Goal: Task Accomplishment & Management: Use online tool/utility

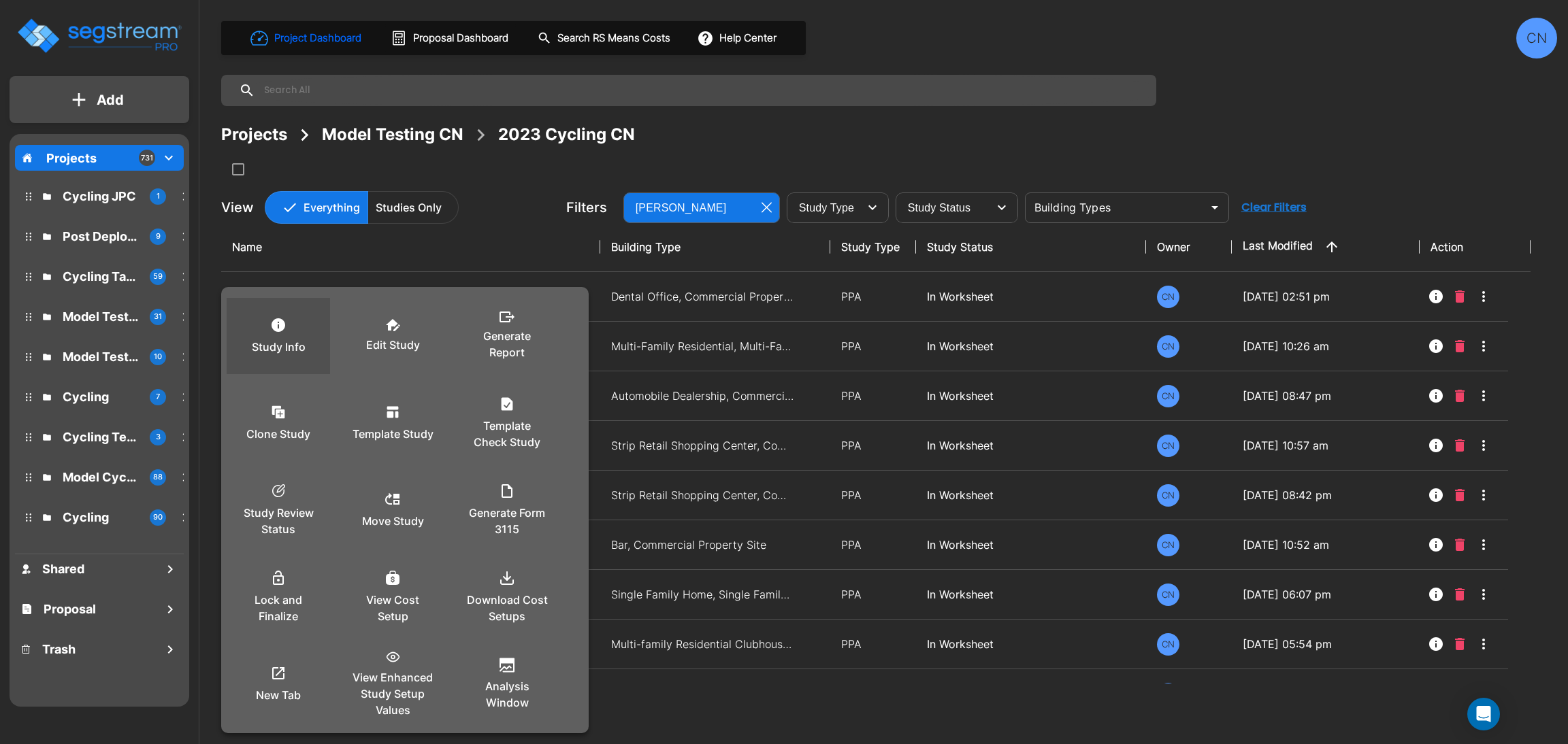
click at [279, 346] on p "Study Info" at bounding box center [278, 347] width 53 height 16
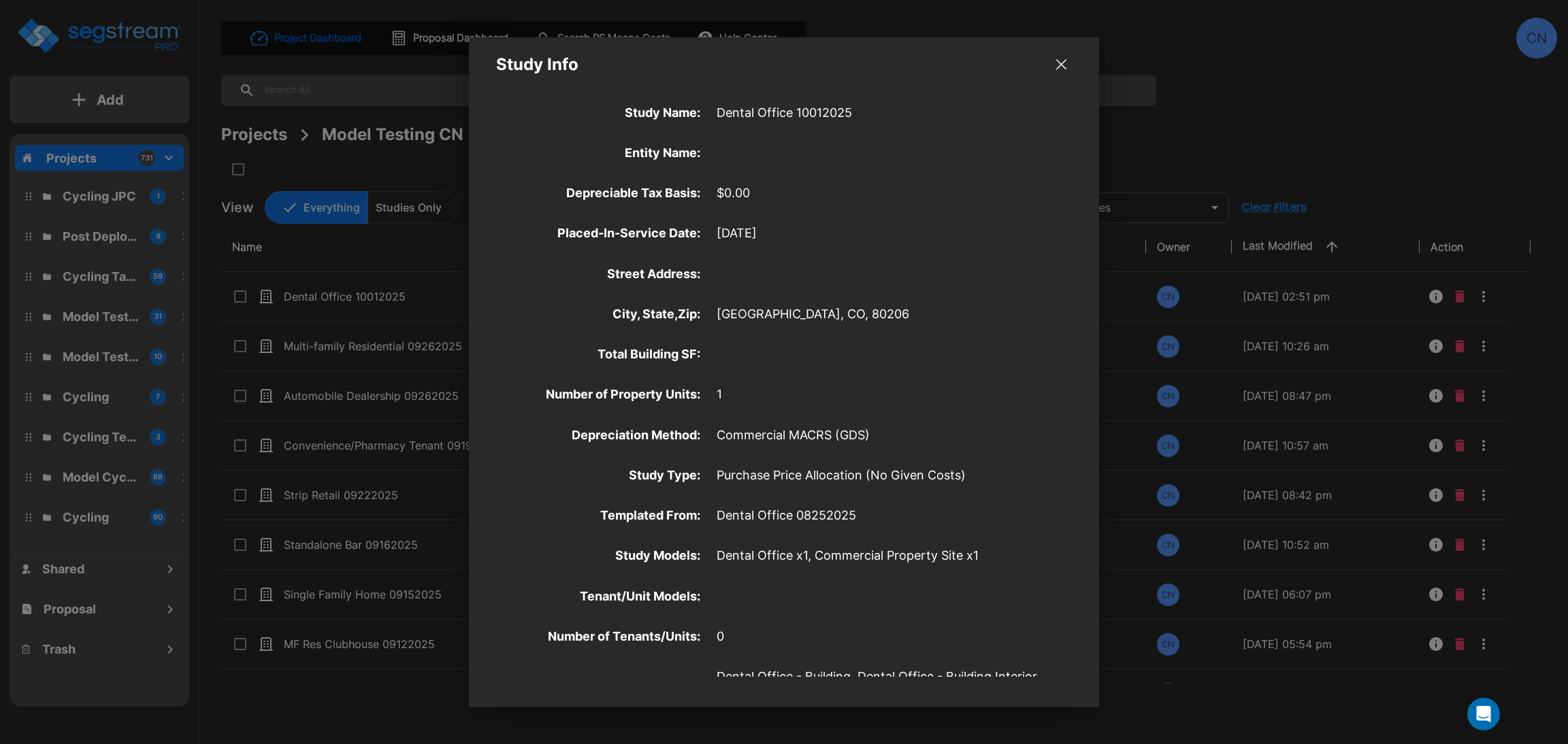
drag, startPoint x: 550, startPoint y: 326, endPoint x: 562, endPoint y: 329, distance: 12.4
click at [550, 326] on div "City, State,Zip : Denver, CO, 80206" at bounding box center [784, 314] width 630 height 40
drag, startPoint x: 1386, startPoint y: 144, endPoint x: 1565, endPoint y: 217, distance: 193.3
click at [1386, 143] on div at bounding box center [784, 372] width 1568 height 744
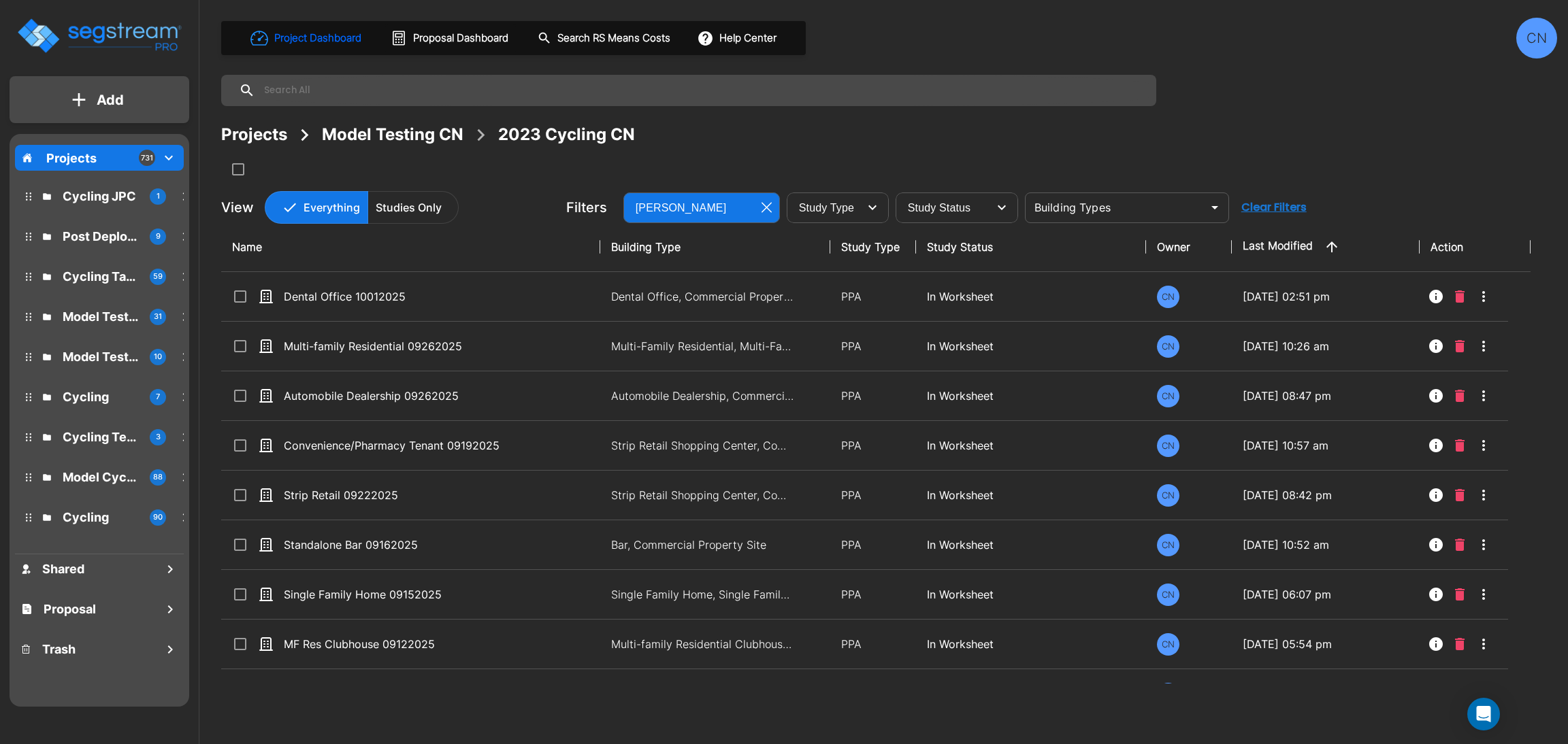
click at [1171, 146] on div "Projects Model Testing CN 2023 Cycling CN" at bounding box center [889, 135] width 1336 height 24
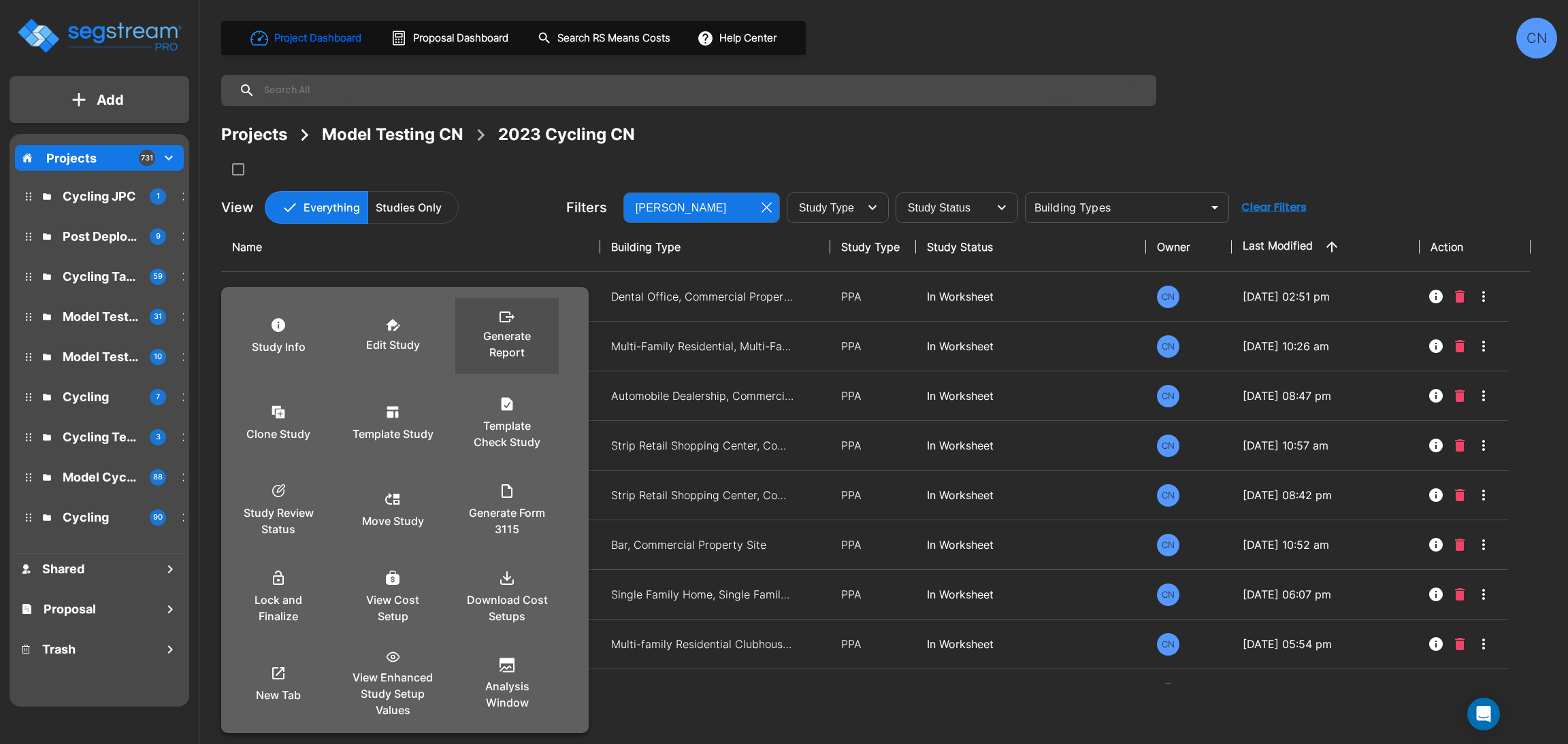
click at [495, 324] on div "Generate Report" at bounding box center [506, 335] width 82 height 68
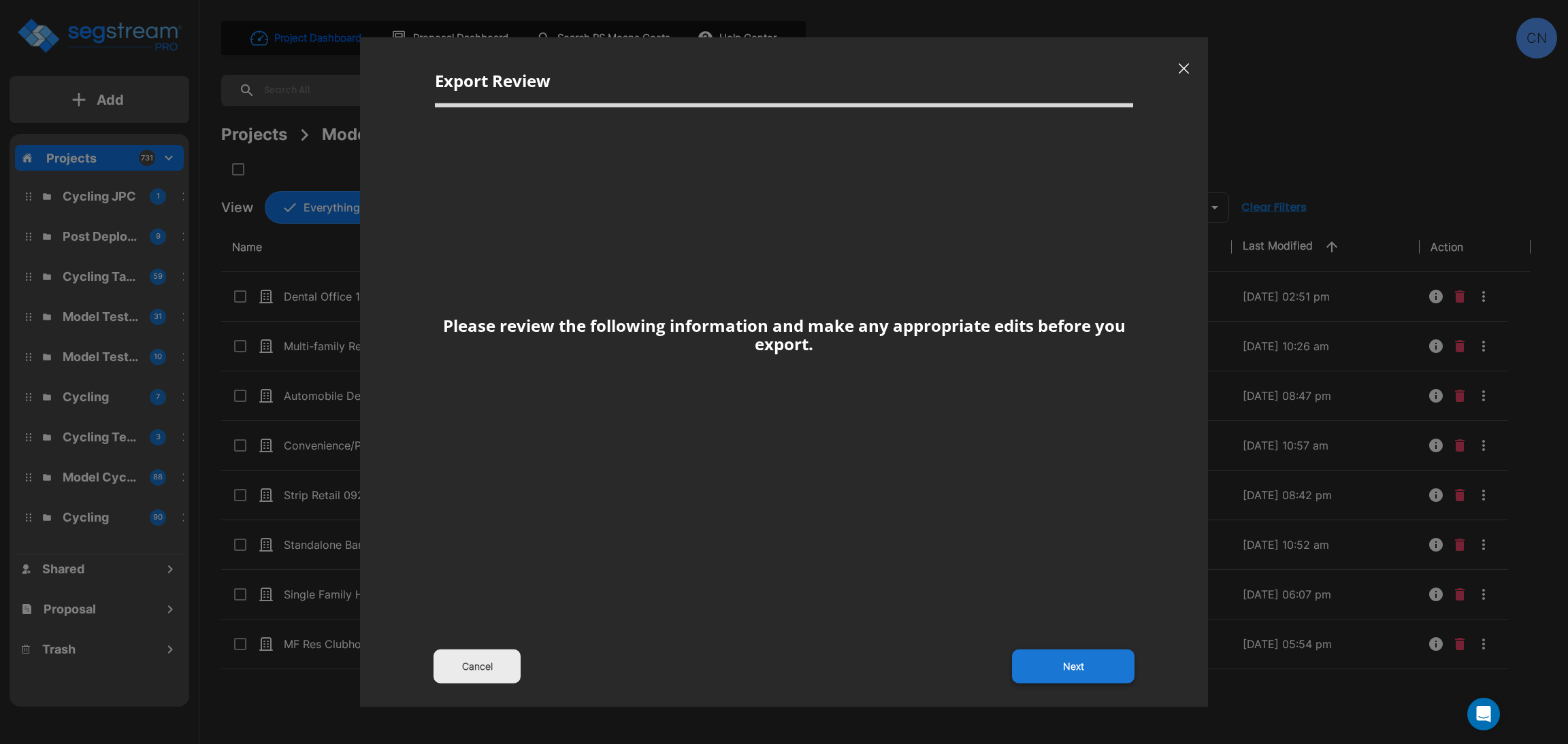
click at [1019, 674] on button "Next" at bounding box center [1072, 666] width 123 height 34
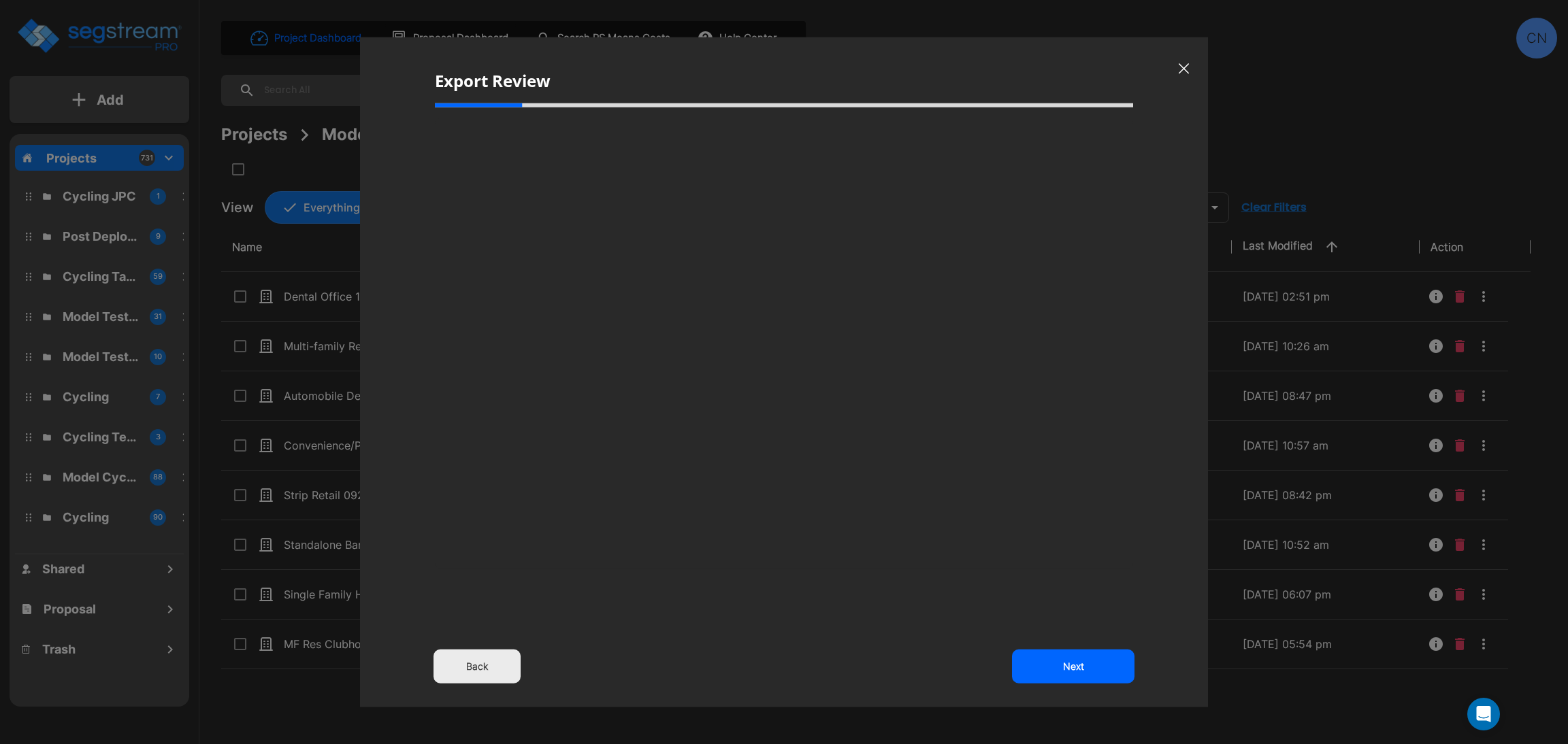
click at [1051, 666] on button "Next" at bounding box center [1072, 666] width 123 height 34
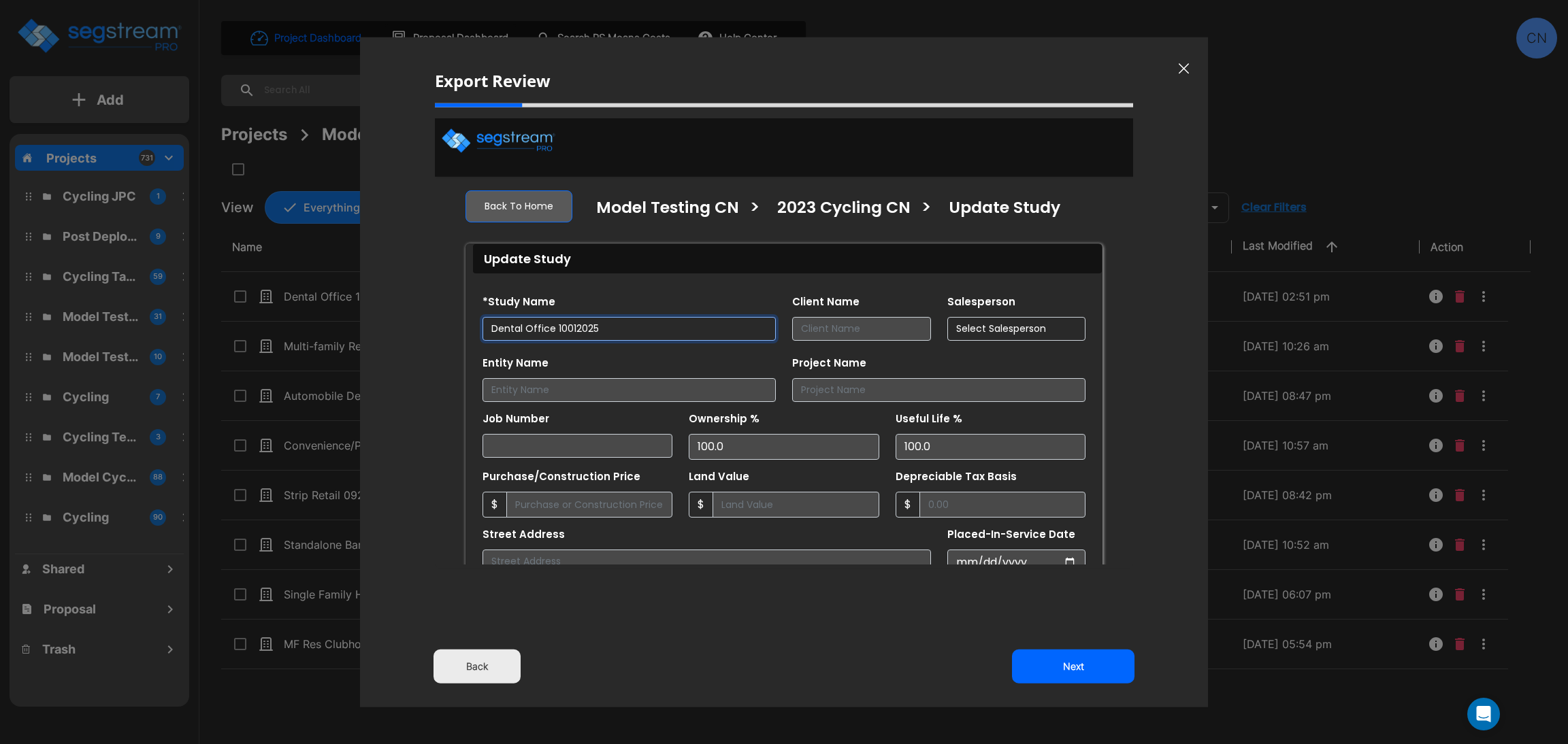
type input "2,500,000.0"
select select "2025"
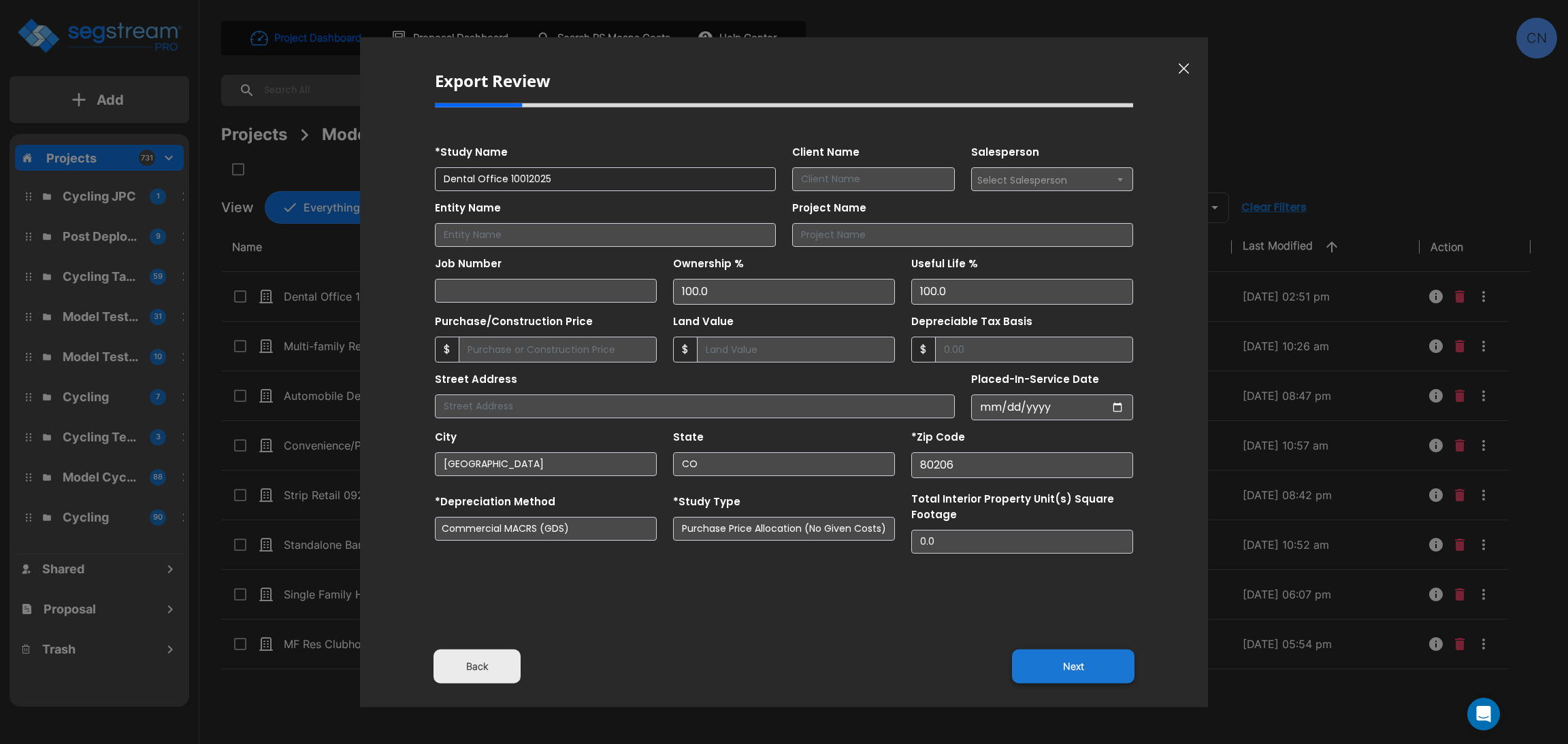
click at [875, 629] on div "Back Next" at bounding box center [784, 490] width 698 height 744
click at [1067, 662] on button "Next" at bounding box center [1072, 666] width 123 height 34
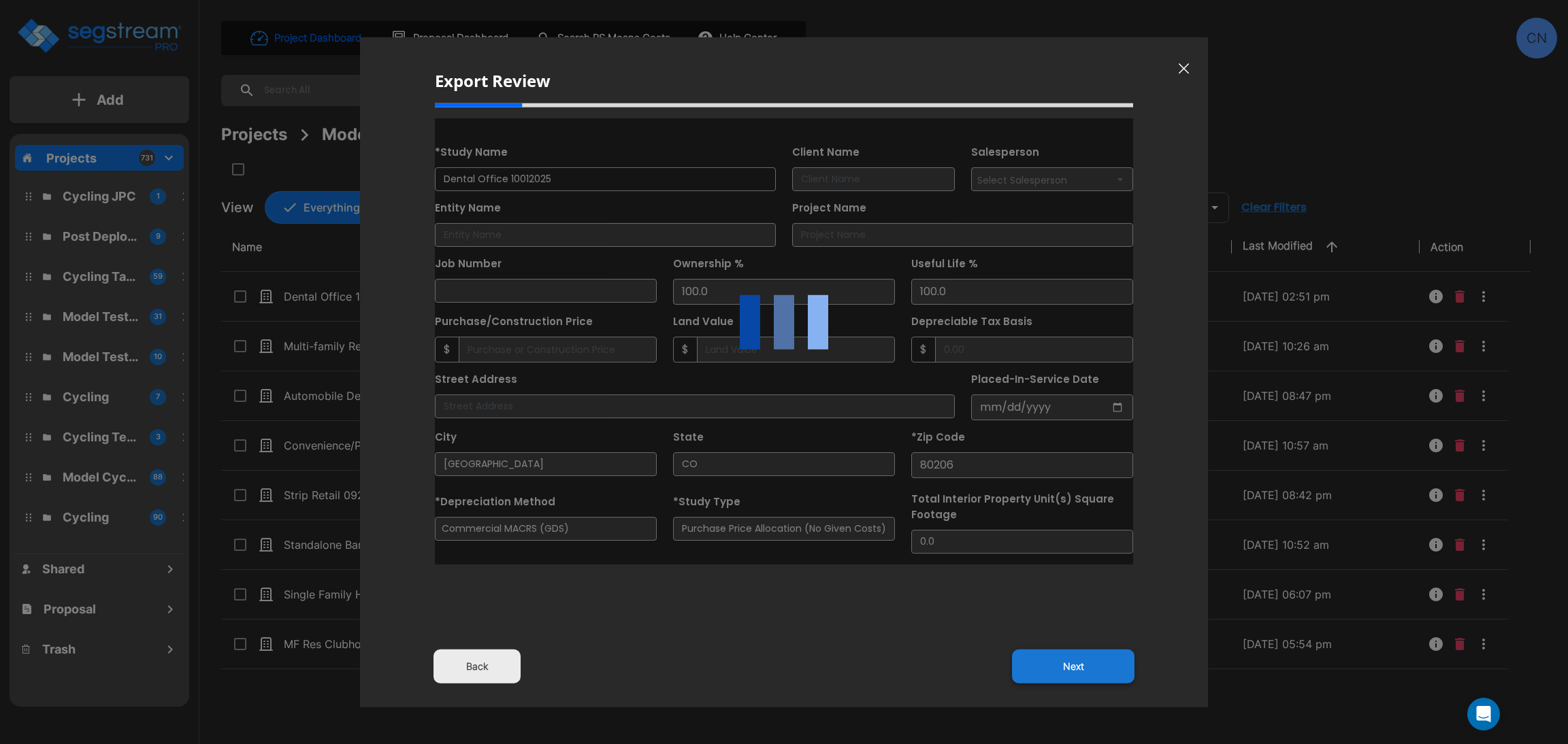
type input "2500000"
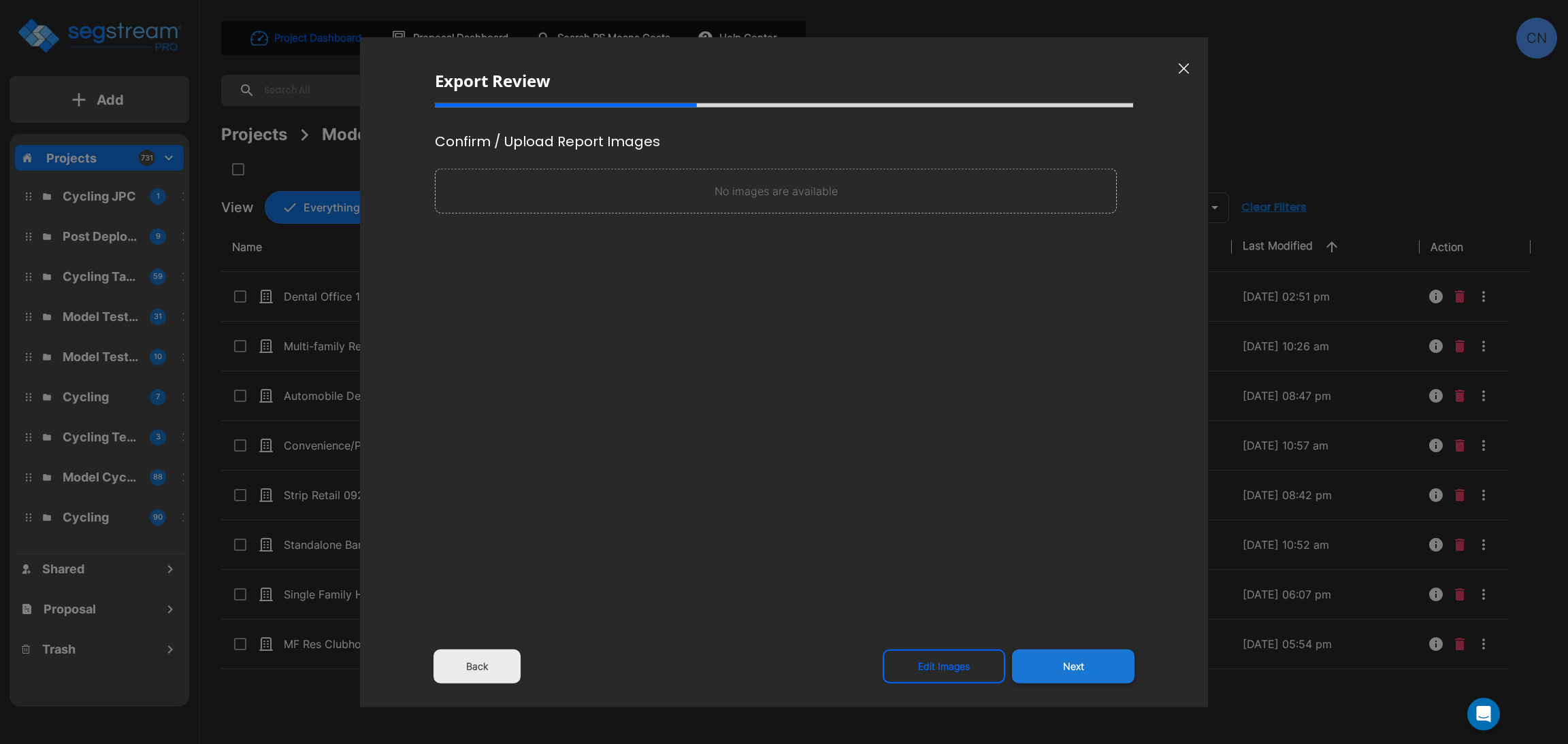
drag, startPoint x: 1041, startPoint y: 677, endPoint x: 1562, endPoint y: 463, distance: 563.2
click at [1041, 677] on button "Next" at bounding box center [1072, 666] width 123 height 34
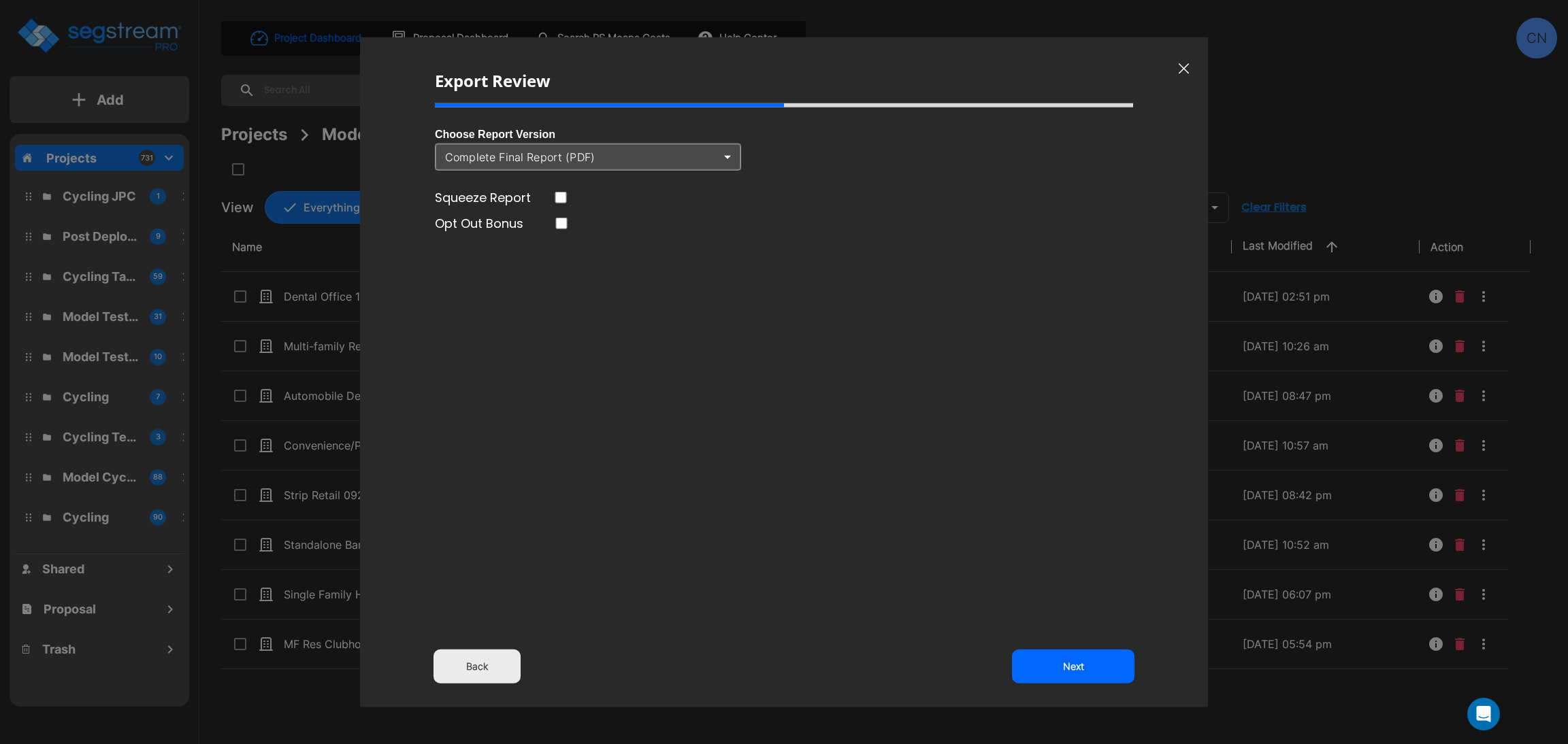
drag, startPoint x: 1080, startPoint y: 662, endPoint x: 1421, endPoint y: 10, distance: 735.8
click at [1080, 662] on button "Next" at bounding box center [1072, 666] width 123 height 34
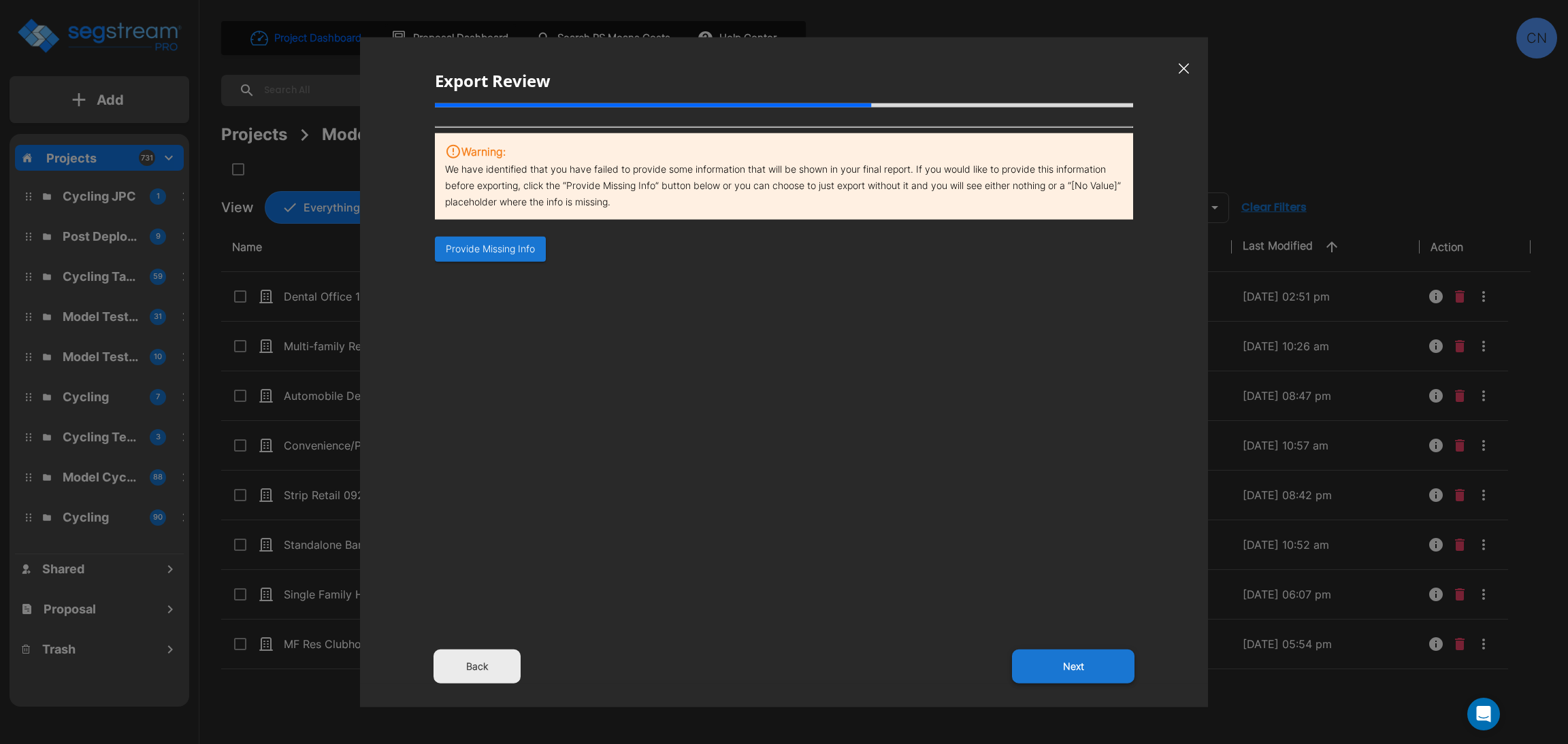
click at [1068, 675] on button "Next" at bounding box center [1072, 666] width 123 height 34
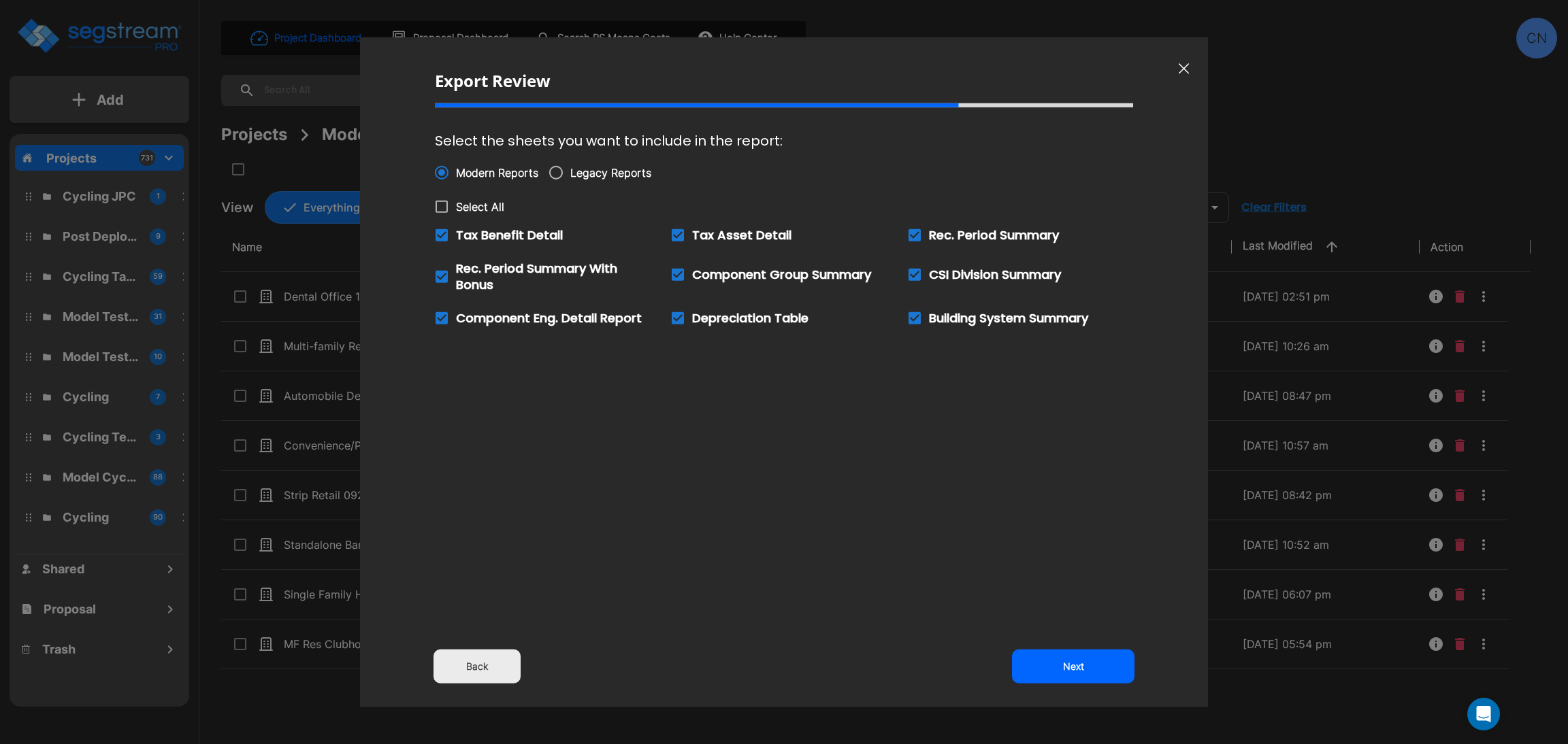
drag, startPoint x: 920, startPoint y: 460, endPoint x: 921, endPoint y: 490, distance: 30.0
click at [920, 460] on div "Select the sheets you want to include in the report: Modern Reports Legacy Repo…" at bounding box center [784, 336] width 698 height 446
click at [1082, 661] on button "Next" at bounding box center [1072, 666] width 123 height 34
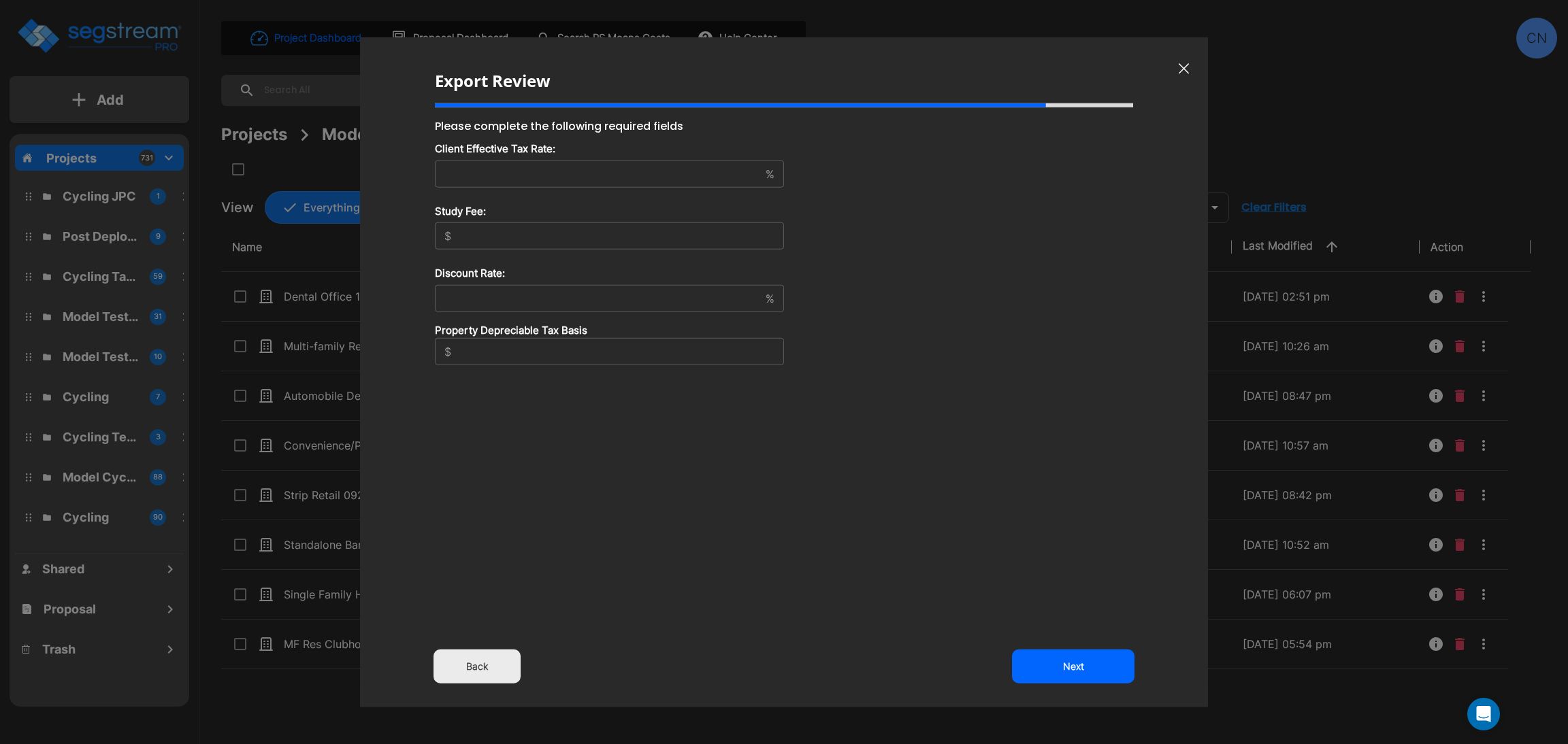
click at [550, 180] on input "text" at bounding box center [597, 173] width 325 height 14
type input "2"
click at [516, 230] on input "text" at bounding box center [620, 236] width 327 height 14
type input "1,500,000"
click at [535, 306] on div "% ​" at bounding box center [609, 297] width 349 height 27
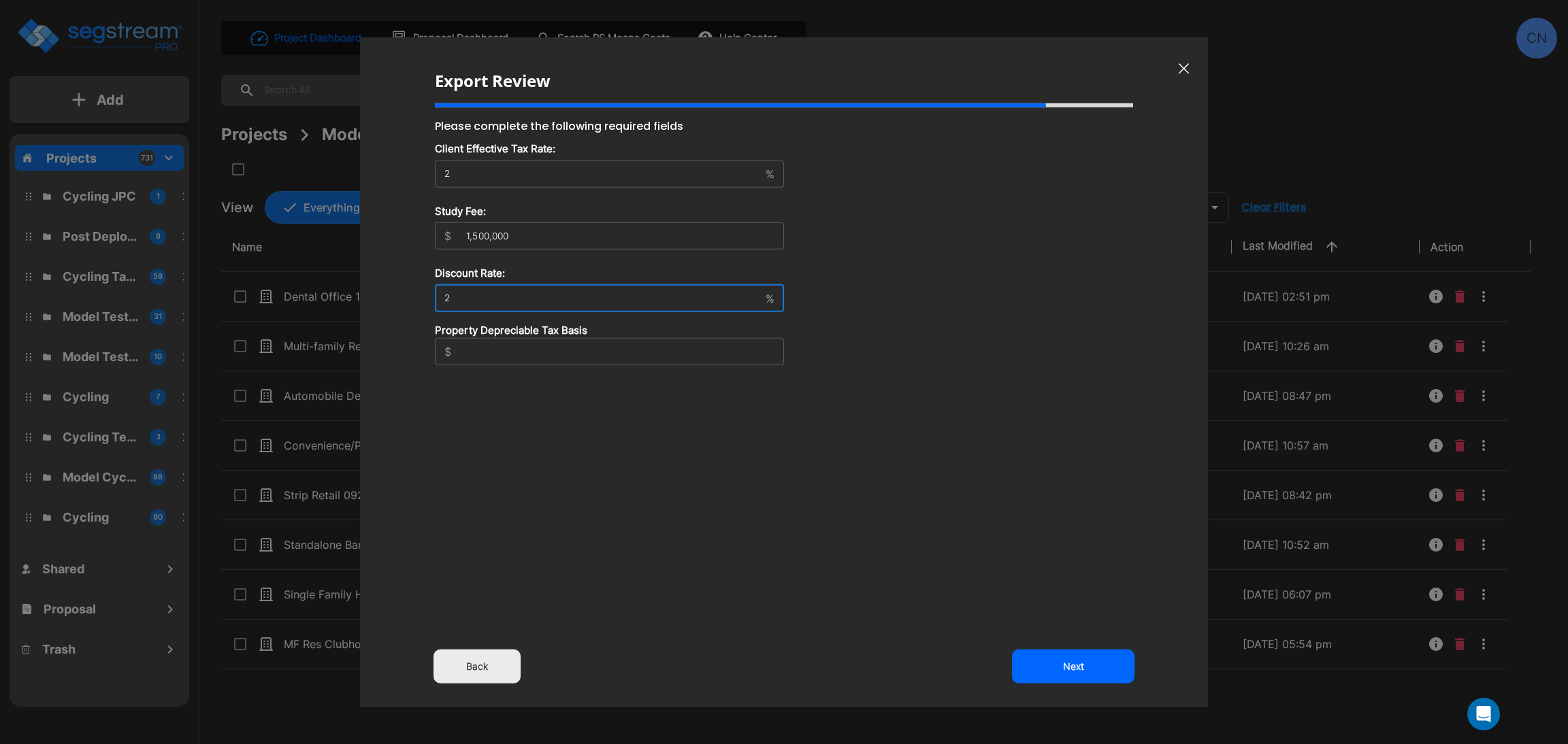
type input "2"
click at [537, 361] on input "number" at bounding box center [620, 351] width 327 height 27
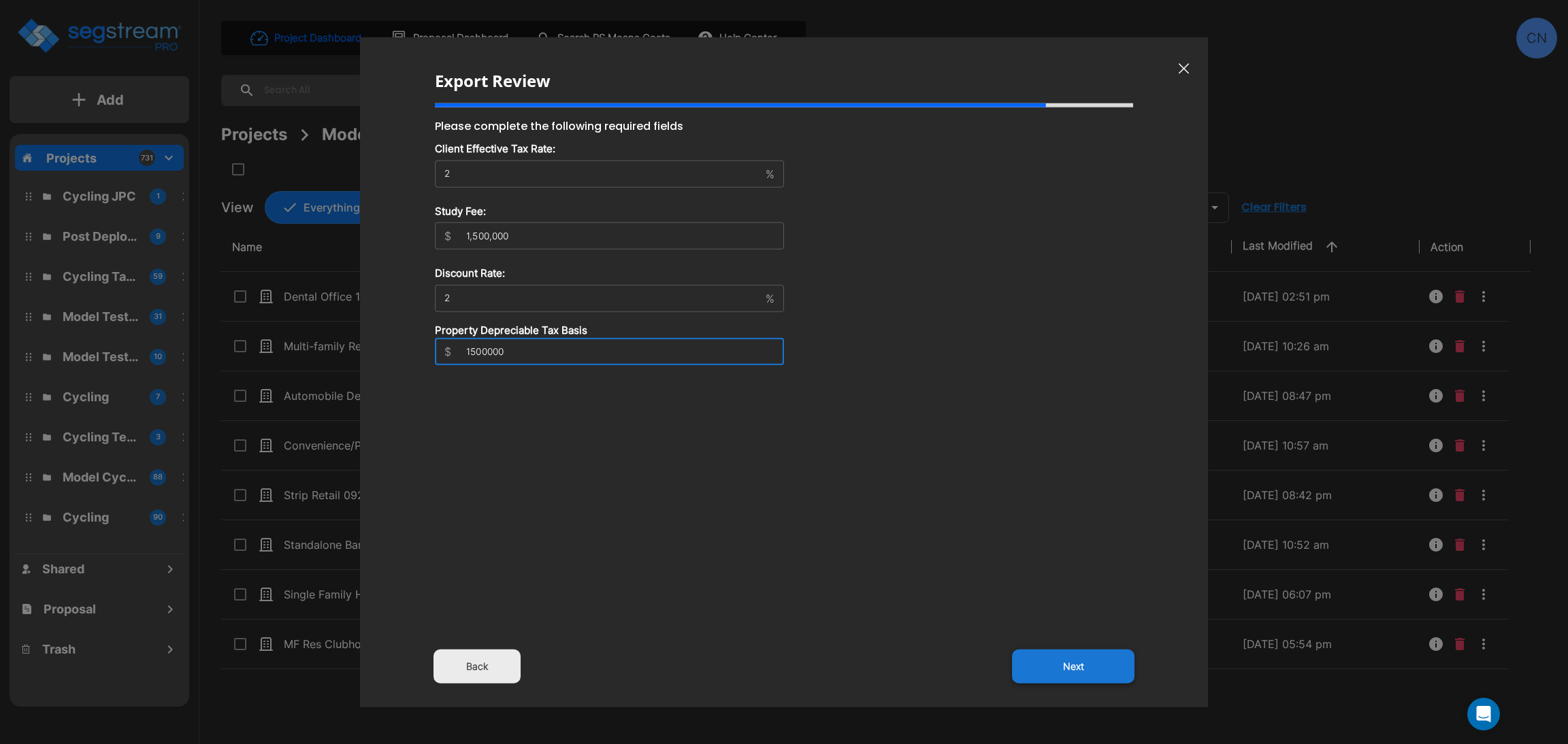
type input "1500000"
click at [1044, 664] on button "Next" at bounding box center [1072, 666] width 123 height 34
click at [918, 510] on div "Export Review Please complete the following required fields Client Effective Ta…" at bounding box center [784, 372] width 848 height 670
click at [1056, 669] on button "Next" at bounding box center [1072, 666] width 123 height 34
drag, startPoint x: 1048, startPoint y: 630, endPoint x: 1064, endPoint y: 659, distance: 33.1
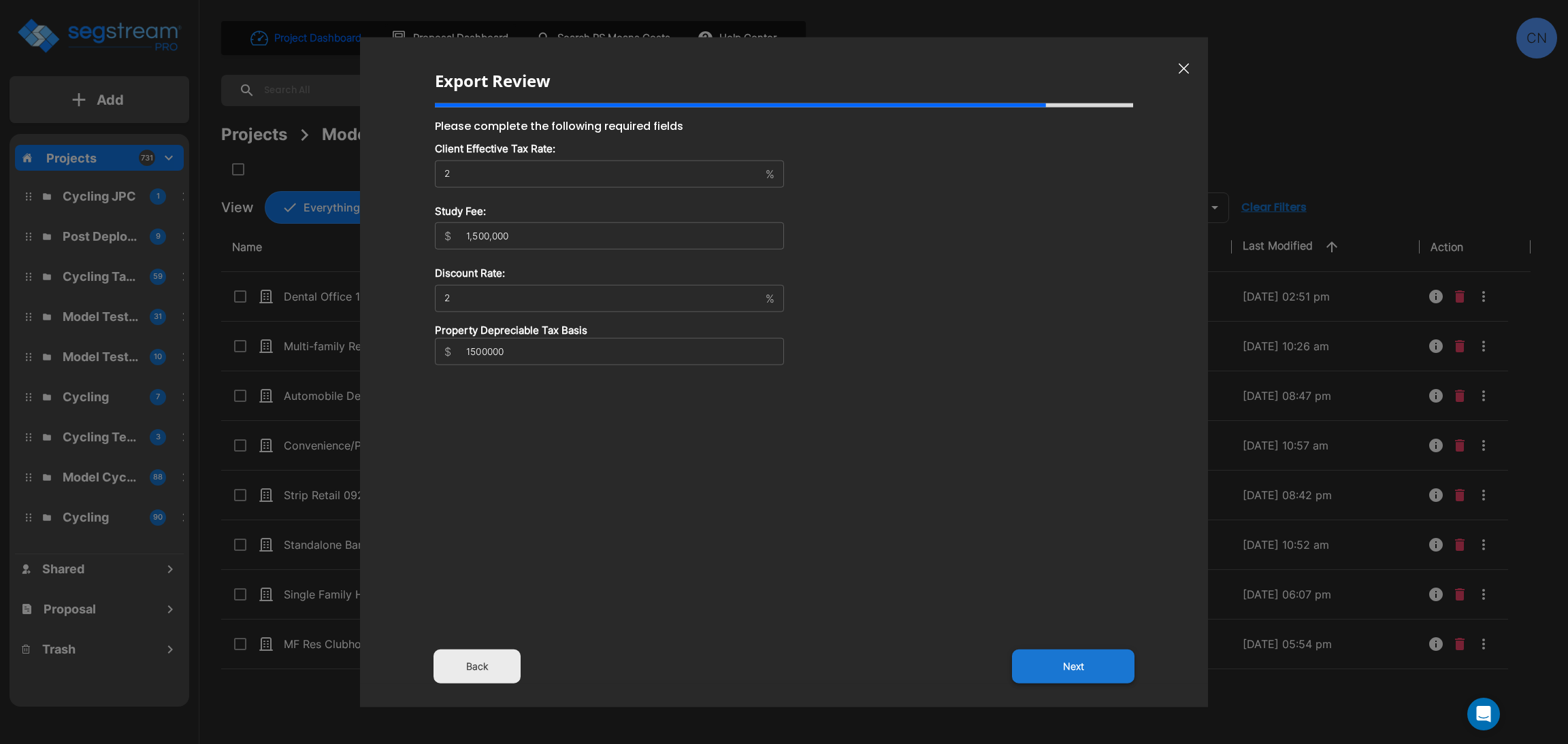
click at [1048, 630] on div "Export Review Please complete the following required fields Client Effective Ta…" at bounding box center [784, 372] width 848 height 670
click at [1067, 653] on button "Next" at bounding box center [1072, 666] width 123 height 34
click at [1083, 666] on button "Next" at bounding box center [1072, 666] width 123 height 34
click at [1070, 671] on button "Next" at bounding box center [1072, 666] width 123 height 34
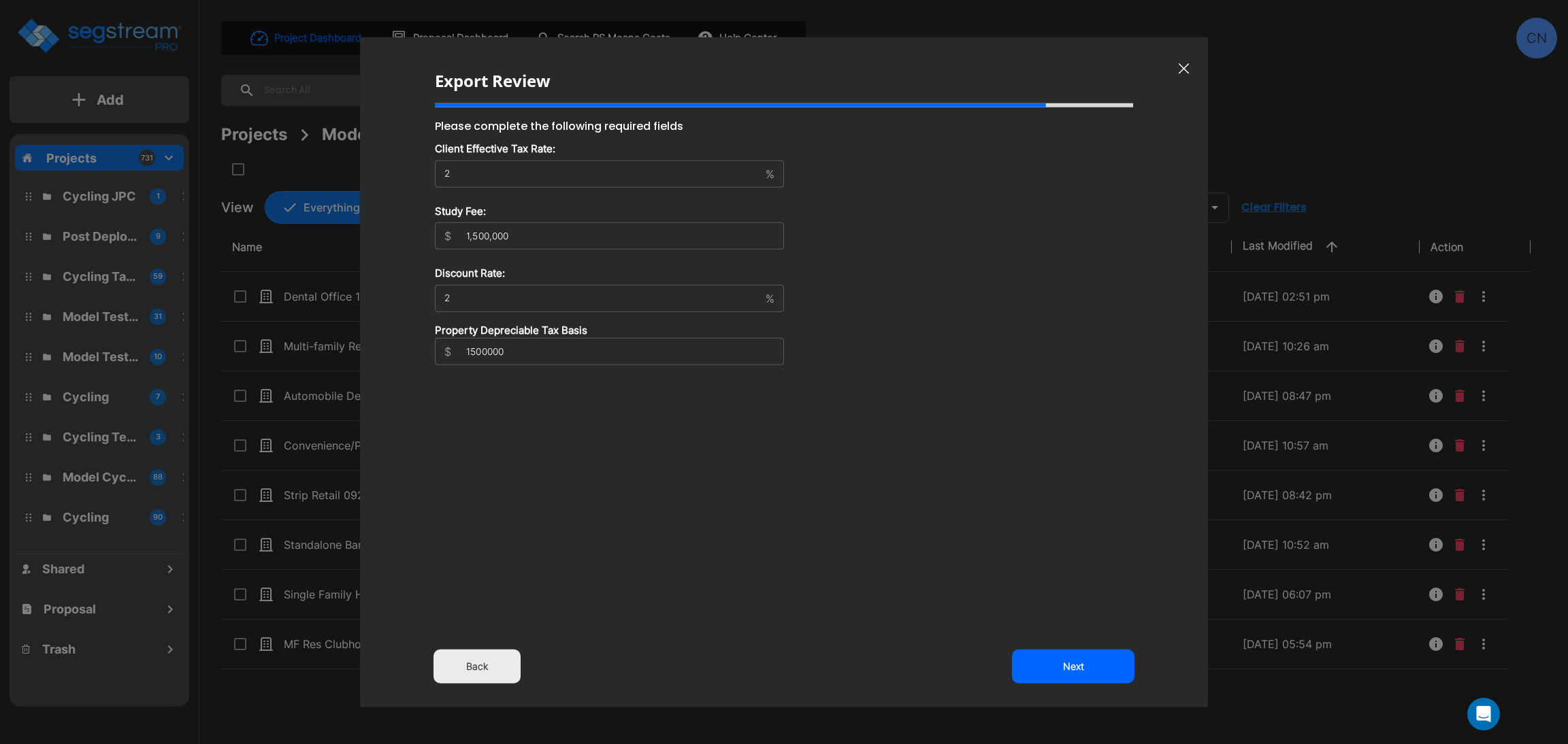
drag, startPoint x: 854, startPoint y: 637, endPoint x: 1564, endPoint y: 606, distance: 710.7
click at [853, 637] on div "Export Review Please complete the following required fields Client Effective Ta…" at bounding box center [784, 372] width 848 height 670
click at [805, 435] on div "Export Review Please complete the following required fields Client Effective Ta…" at bounding box center [784, 372] width 848 height 670
click at [1075, 657] on button "Next" at bounding box center [1072, 666] width 123 height 34
click at [1068, 664] on button "Next" at bounding box center [1072, 666] width 123 height 34
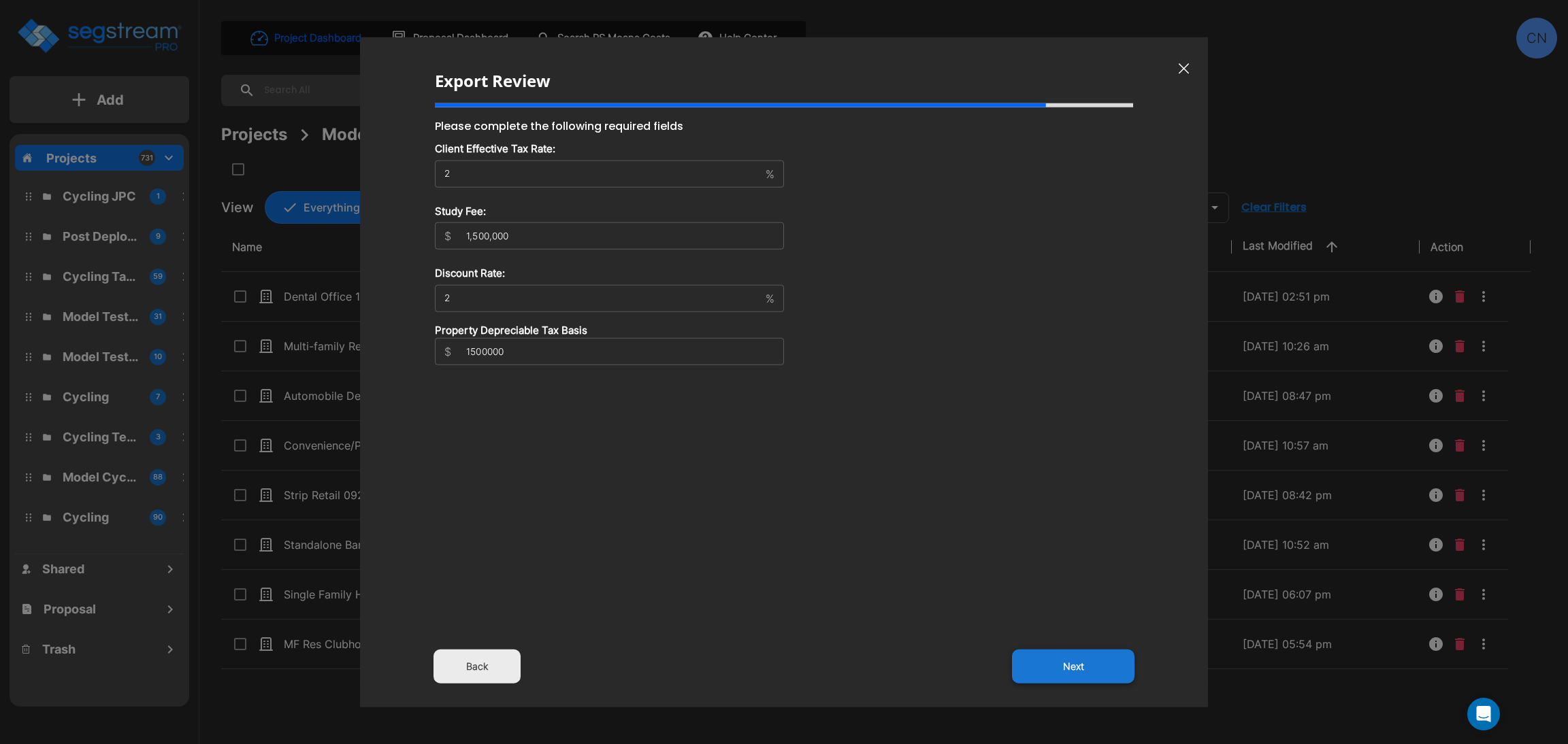
click at [1068, 664] on button "Next" at bounding box center [1072, 666] width 123 height 34
click at [562, 344] on input "1500000" at bounding box center [620, 351] width 327 height 27
click at [530, 291] on input "2" at bounding box center [597, 298] width 325 height 14
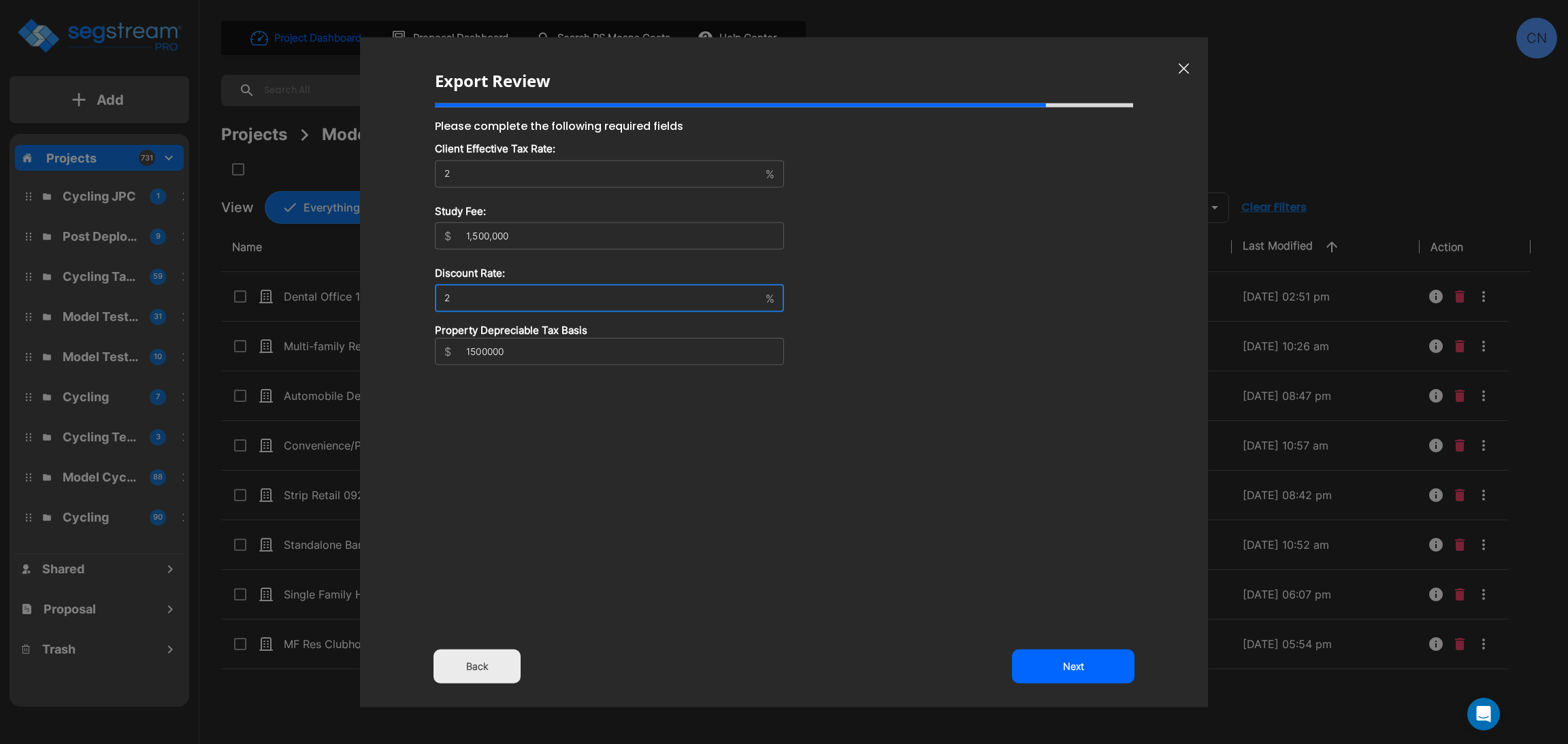
click at [532, 352] on input "1500000" at bounding box center [620, 351] width 327 height 27
click at [1080, 670] on button "Next" at bounding box center [1072, 666] width 123 height 34
click at [1067, 659] on button "Next" at bounding box center [1072, 666] width 123 height 34
click at [541, 348] on input "1500000" at bounding box center [620, 351] width 327 height 27
drag, startPoint x: 487, startPoint y: 349, endPoint x: 475, endPoint y: 350, distance: 12.0
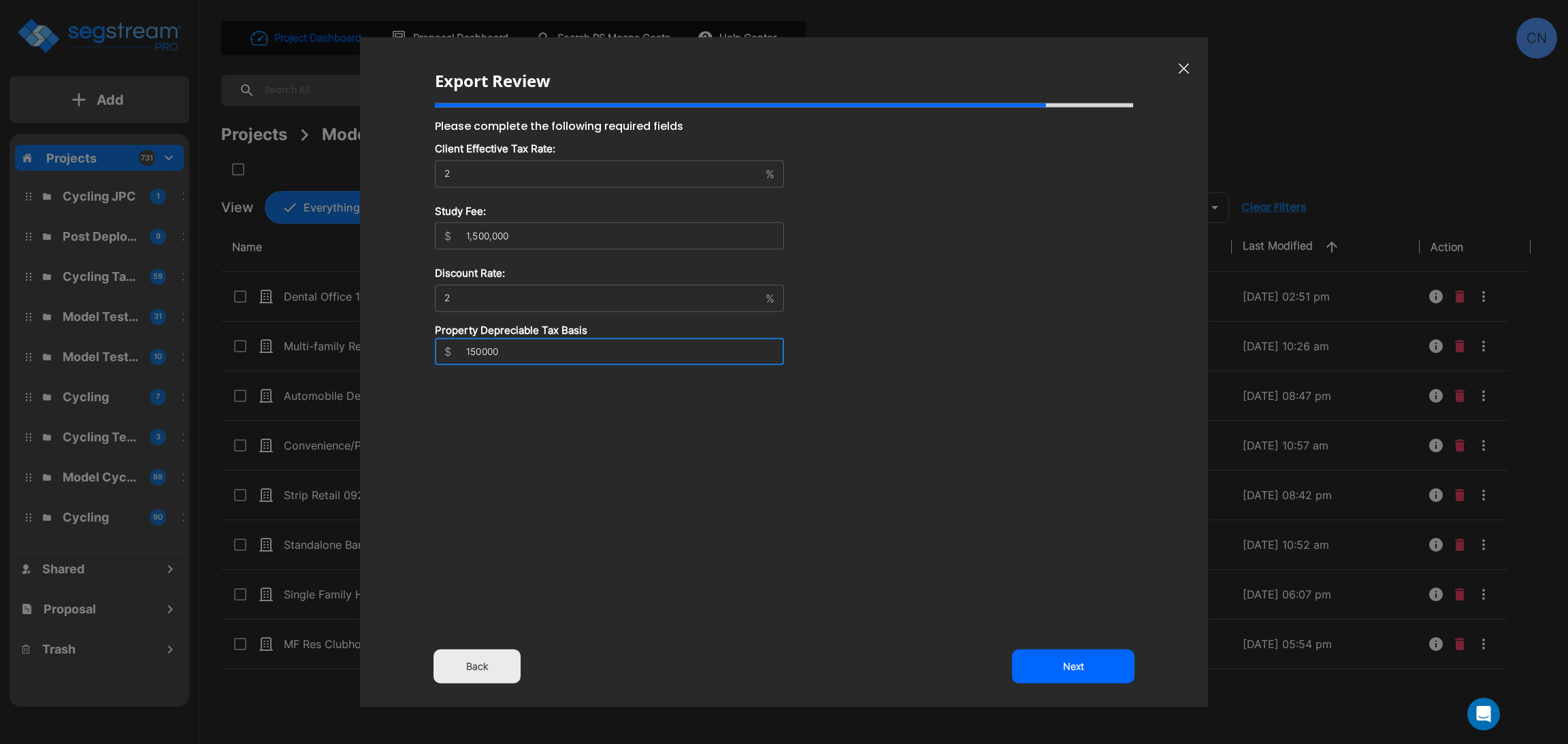
click at [475, 350] on input "150000" at bounding box center [620, 351] width 327 height 27
click at [711, 420] on div "Please complete the following required fields Client Effective Tax Rate: 2 % ​ …" at bounding box center [609, 341] width 349 height 446
click at [1084, 677] on button "Next" at bounding box center [1072, 666] width 123 height 34
drag, startPoint x: 554, startPoint y: 349, endPoint x: 450, endPoint y: 352, distance: 104.0
click at [450, 352] on div "$ 150000 ​" at bounding box center [609, 351] width 349 height 27
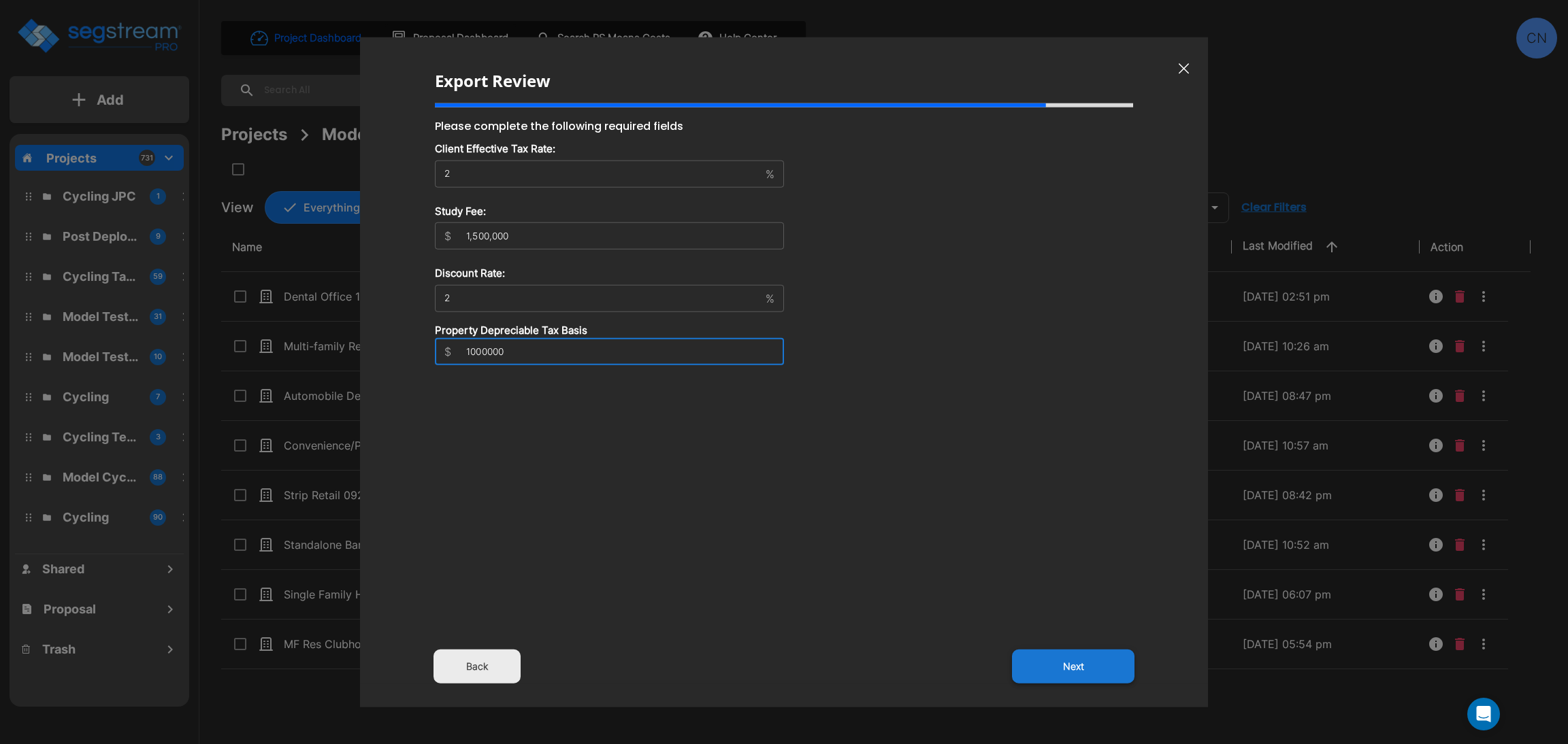
click at [1096, 674] on button "Next" at bounding box center [1072, 666] width 123 height 34
click at [642, 458] on div "Please complete the following required fields Client Effective Tax Rate: 2 % ​ …" at bounding box center [609, 341] width 349 height 446
click at [1038, 662] on button "Next" at bounding box center [1072, 666] width 123 height 34
click at [1052, 674] on button "Next" at bounding box center [1072, 666] width 123 height 34
click at [895, 618] on div "Export Review Please complete the following required fields Client Effective Ta…" at bounding box center [784, 372] width 848 height 670
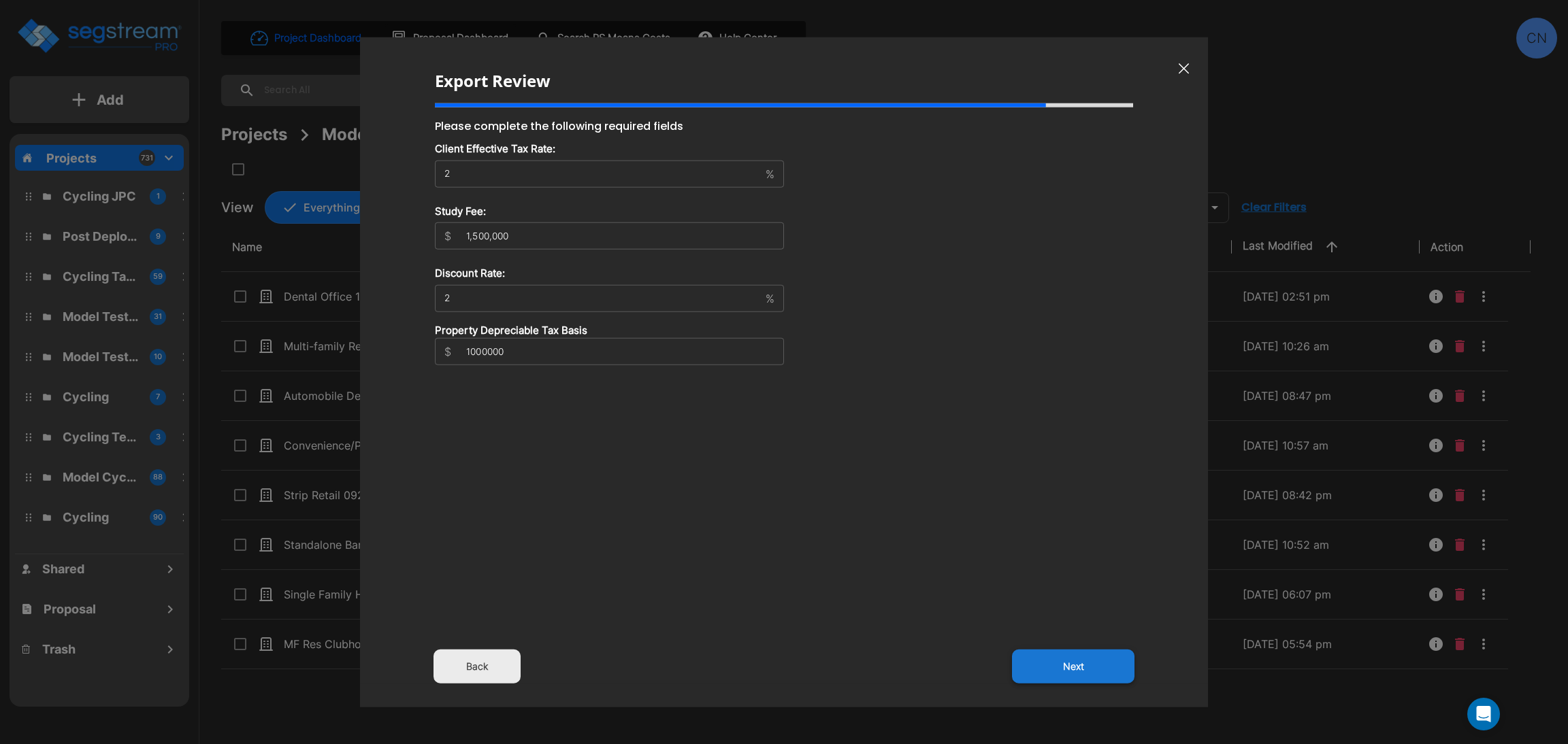
click at [1101, 667] on button "Next" at bounding box center [1072, 666] width 123 height 34
click at [1083, 662] on button "Next" at bounding box center [1072, 666] width 123 height 34
click at [942, 467] on div "Export Review Please complete the following required fields Client Effective Ta…" at bounding box center [784, 372] width 848 height 670
click at [1056, 665] on button "Next" at bounding box center [1072, 666] width 123 height 34
type input "999999"
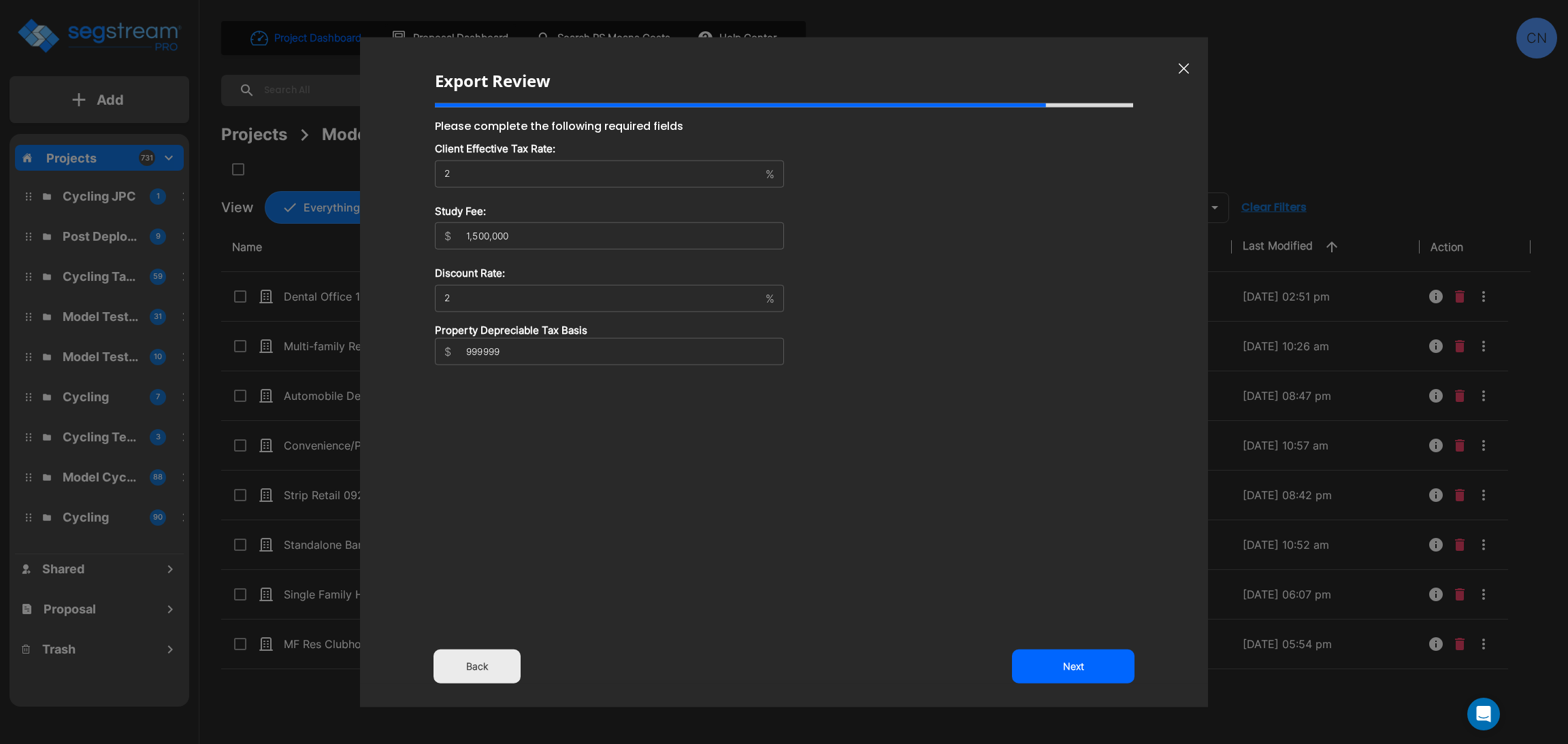
click at [769, 355] on input "999999" at bounding box center [620, 351] width 327 height 27
click at [1059, 666] on button "Next" at bounding box center [1072, 666] width 123 height 34
click at [446, 671] on button "Back" at bounding box center [476, 666] width 87 height 34
click at [1182, 69] on icon "button" at bounding box center [1183, 68] width 10 height 10
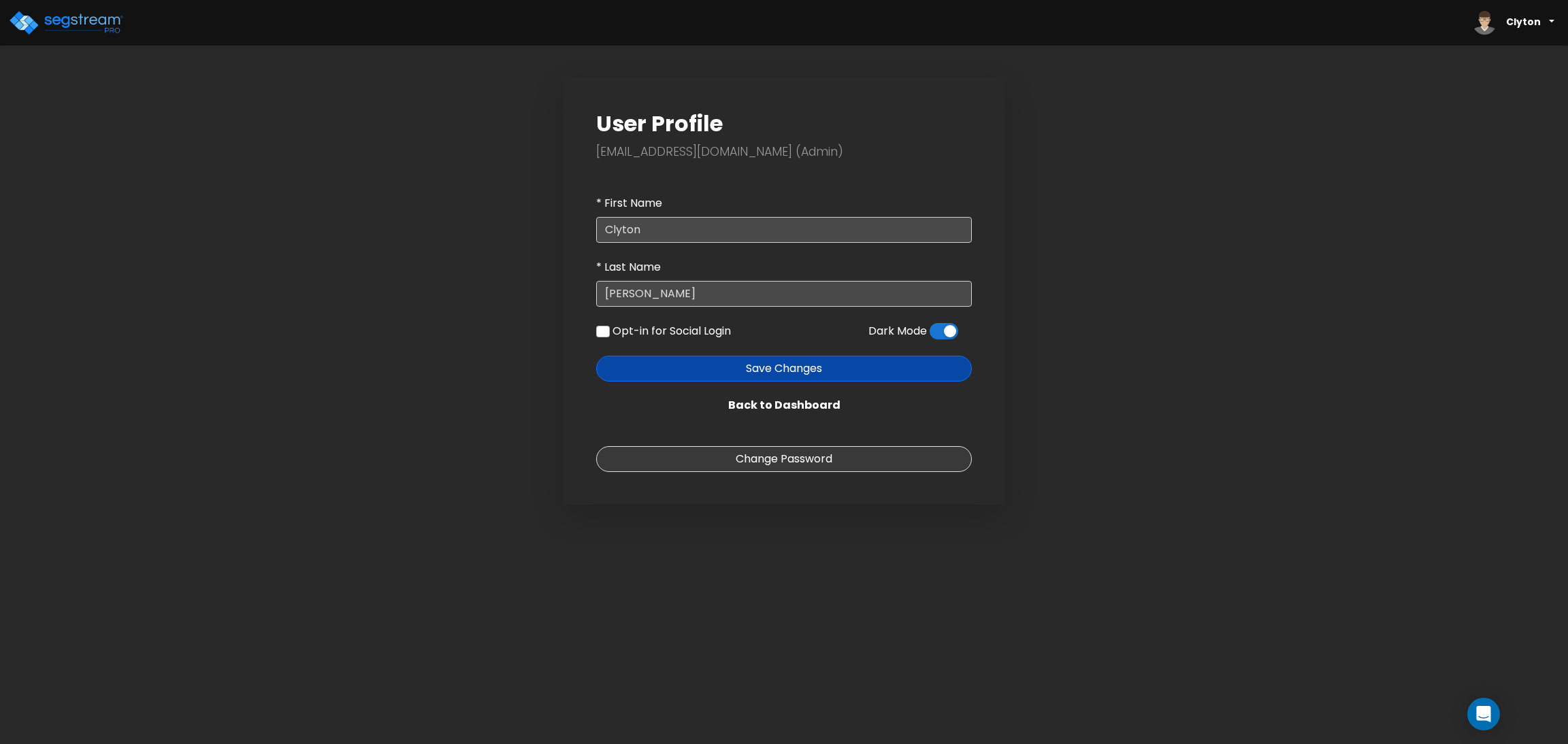
click at [949, 332] on span at bounding box center [944, 331] width 28 height 16
click at [930, 335] on input "checkbox" at bounding box center [930, 335] width 0 height 0
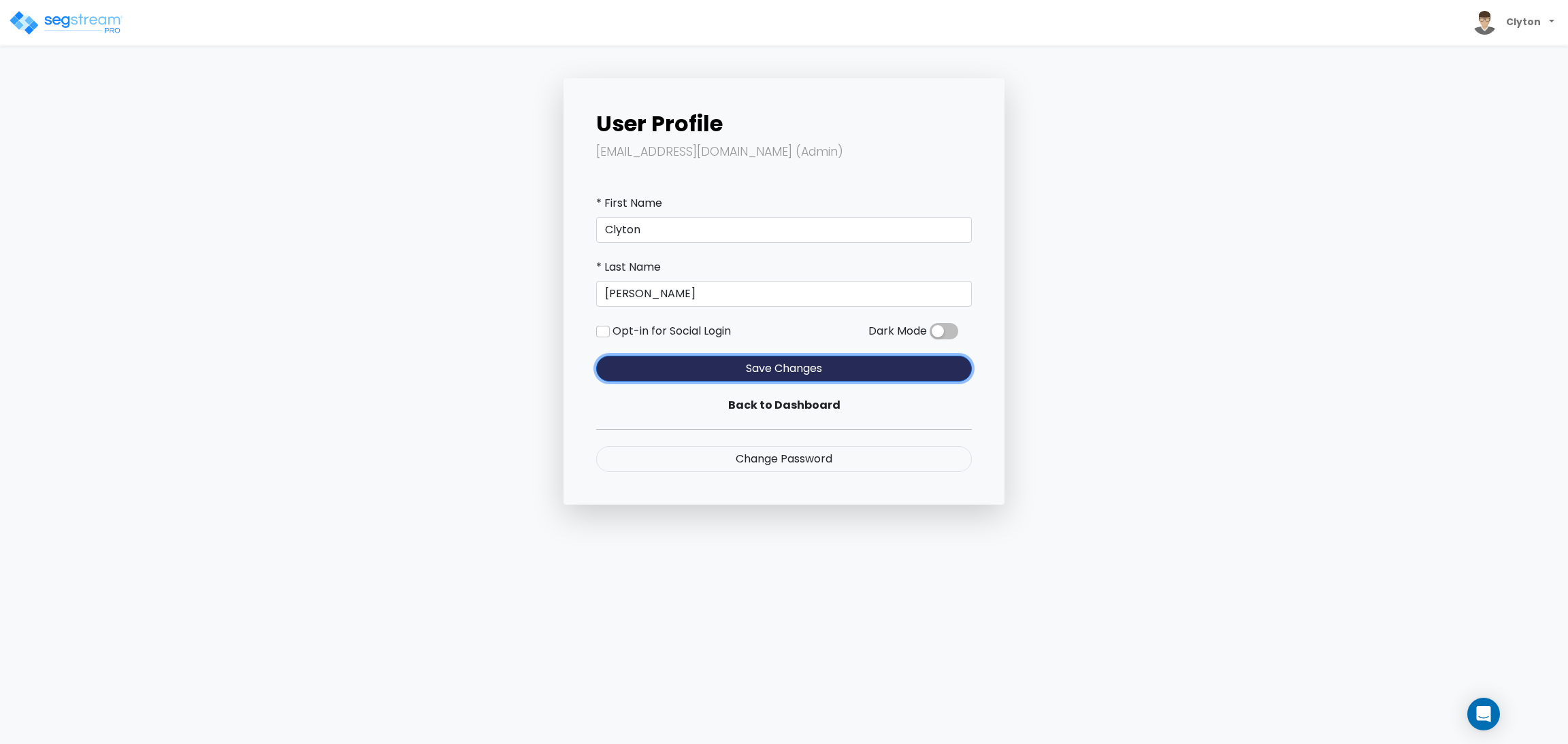
click at [796, 369] on button "Save Changes" at bounding box center [784, 369] width 376 height 26
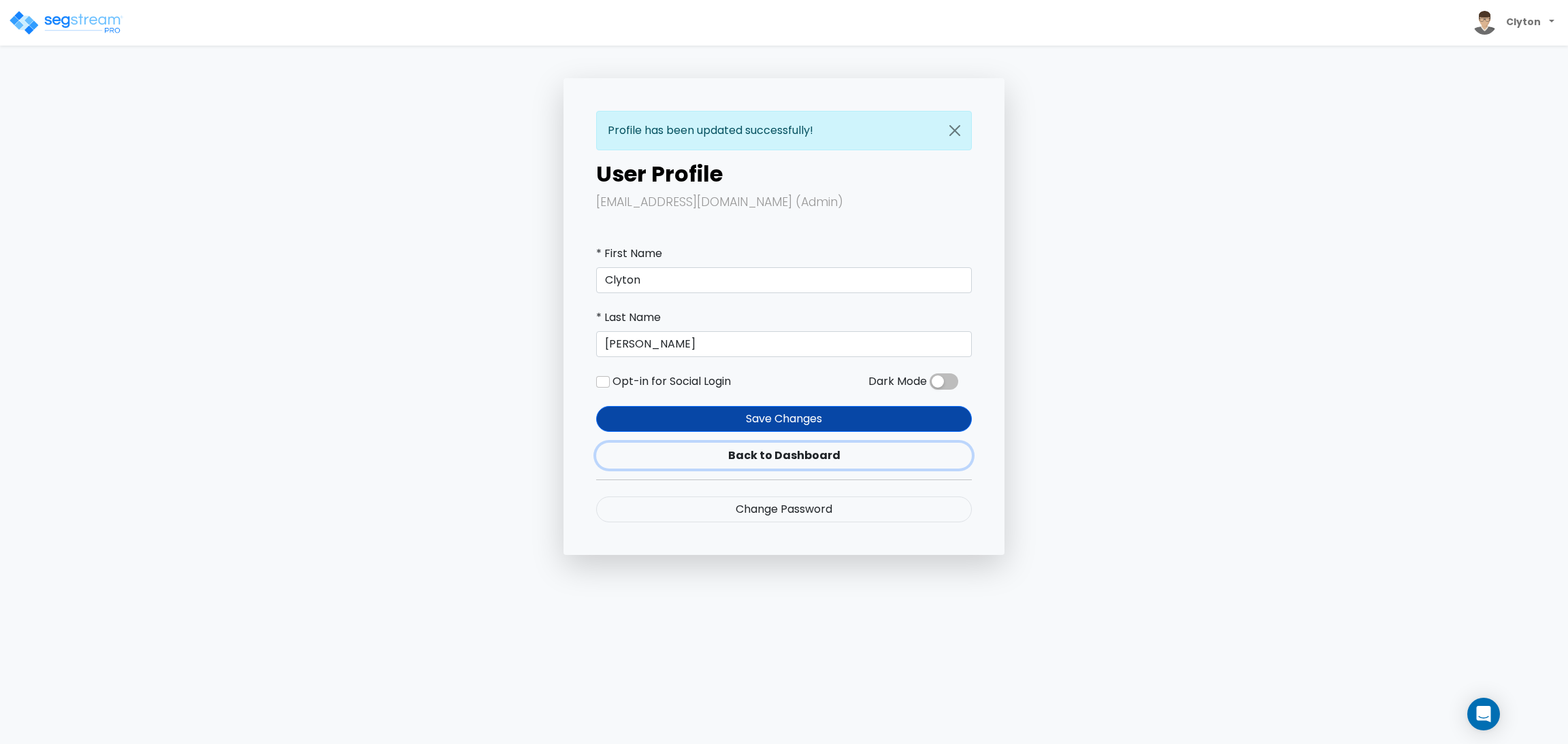
click at [770, 457] on link "Back to Dashboard" at bounding box center [784, 456] width 376 height 26
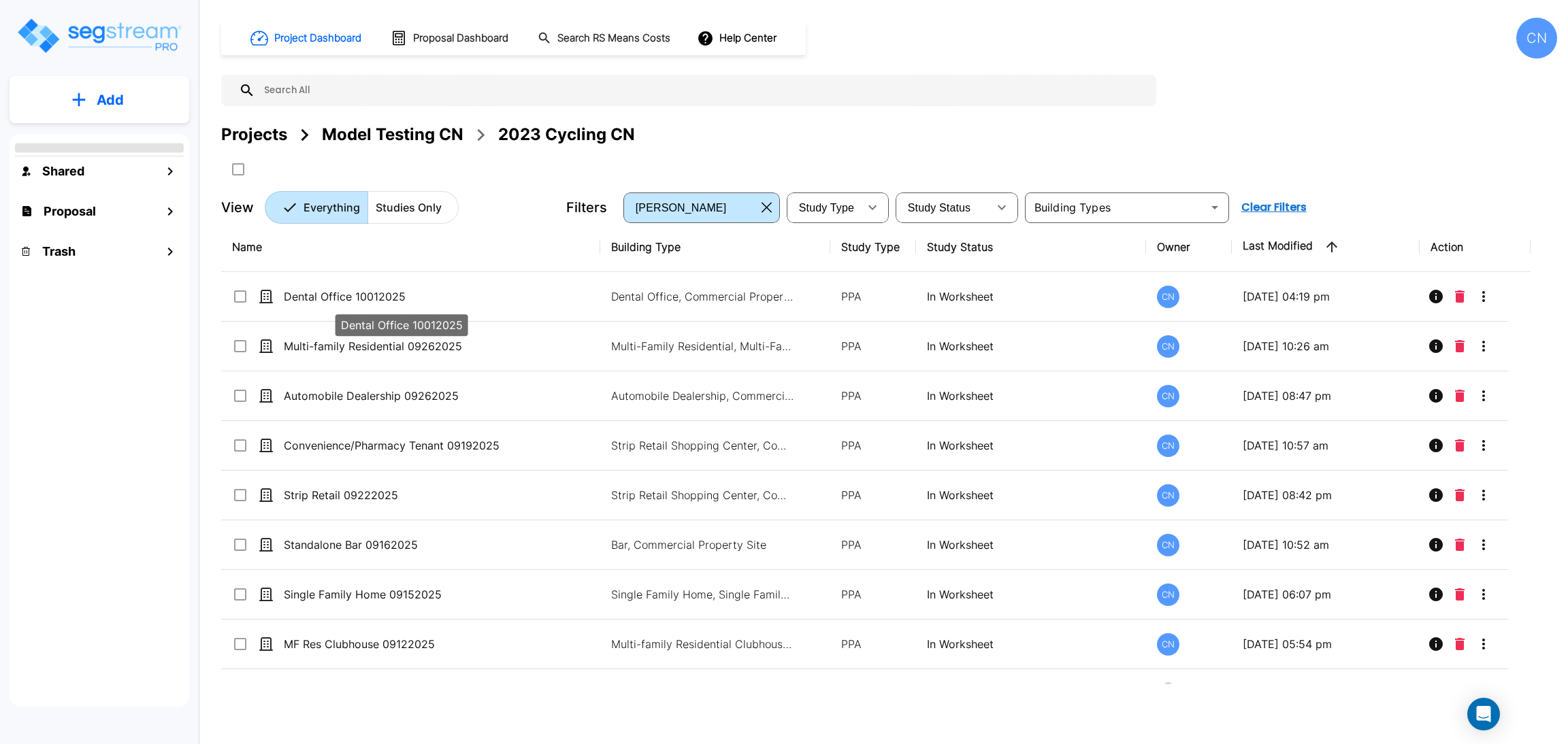
click at [929, 150] on div "Projects Model Testing CN 2023 Cycling CN" at bounding box center [889, 152] width 1336 height 58
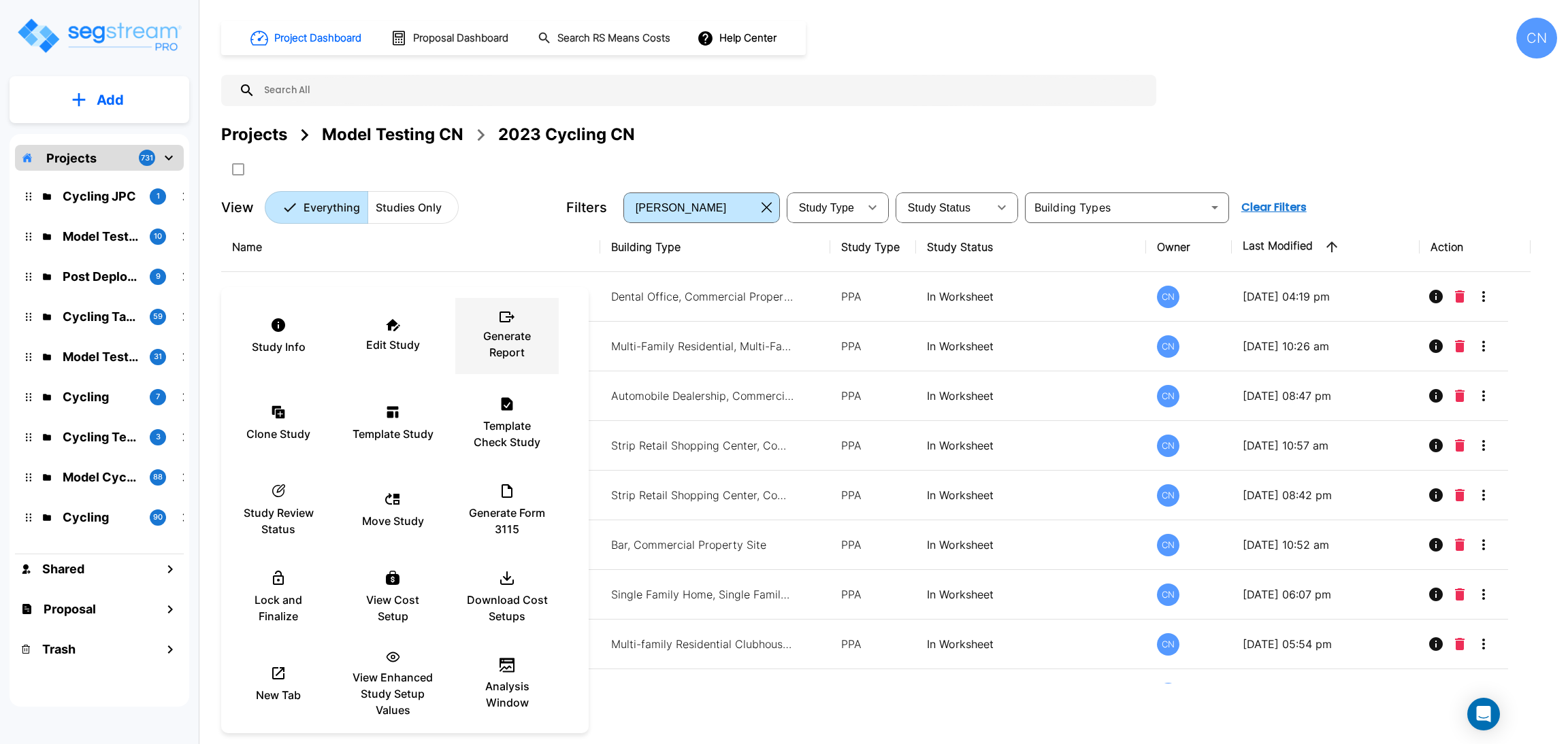
click at [491, 344] on p "Generate Report" at bounding box center [506, 344] width 82 height 33
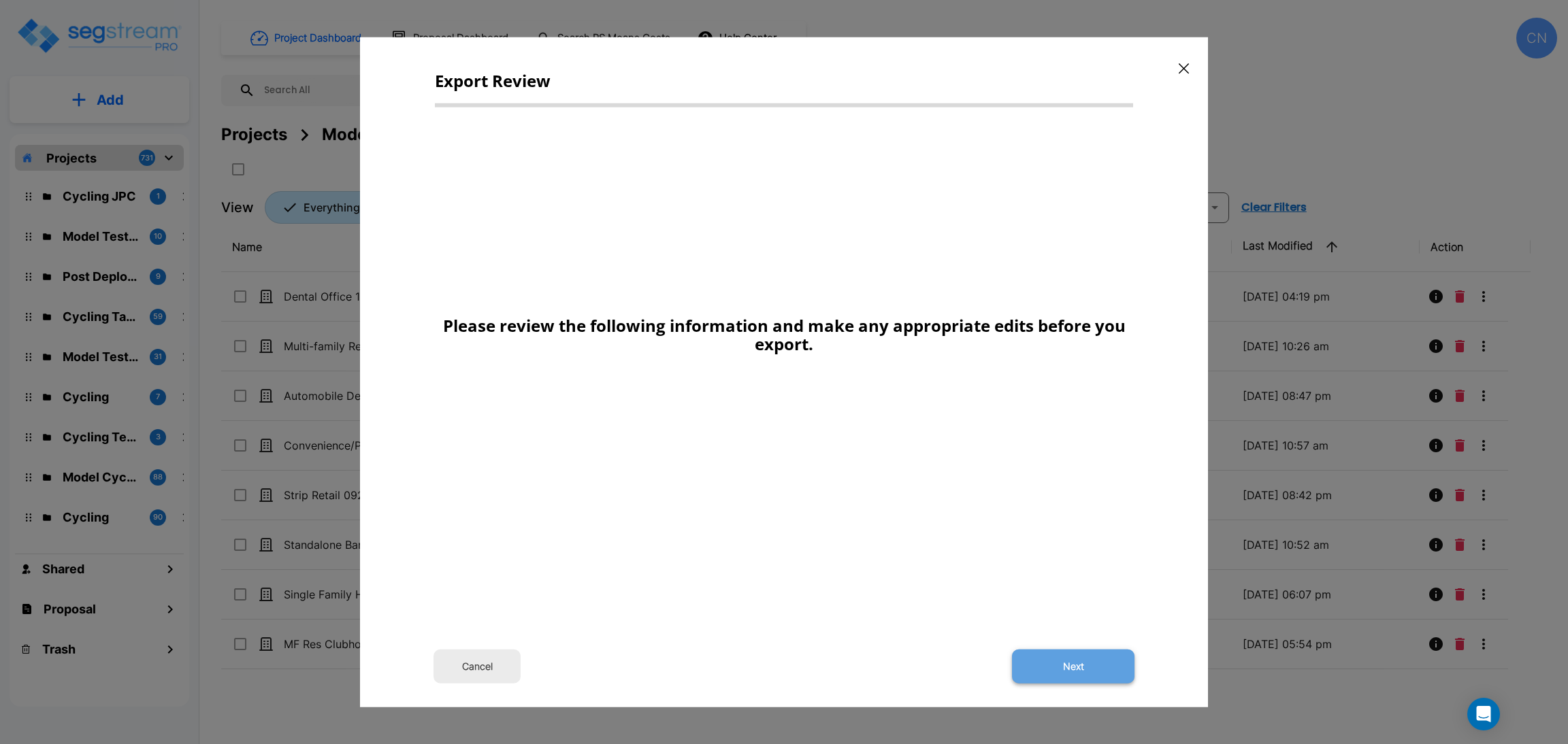
click at [1064, 665] on button "Next" at bounding box center [1072, 666] width 123 height 34
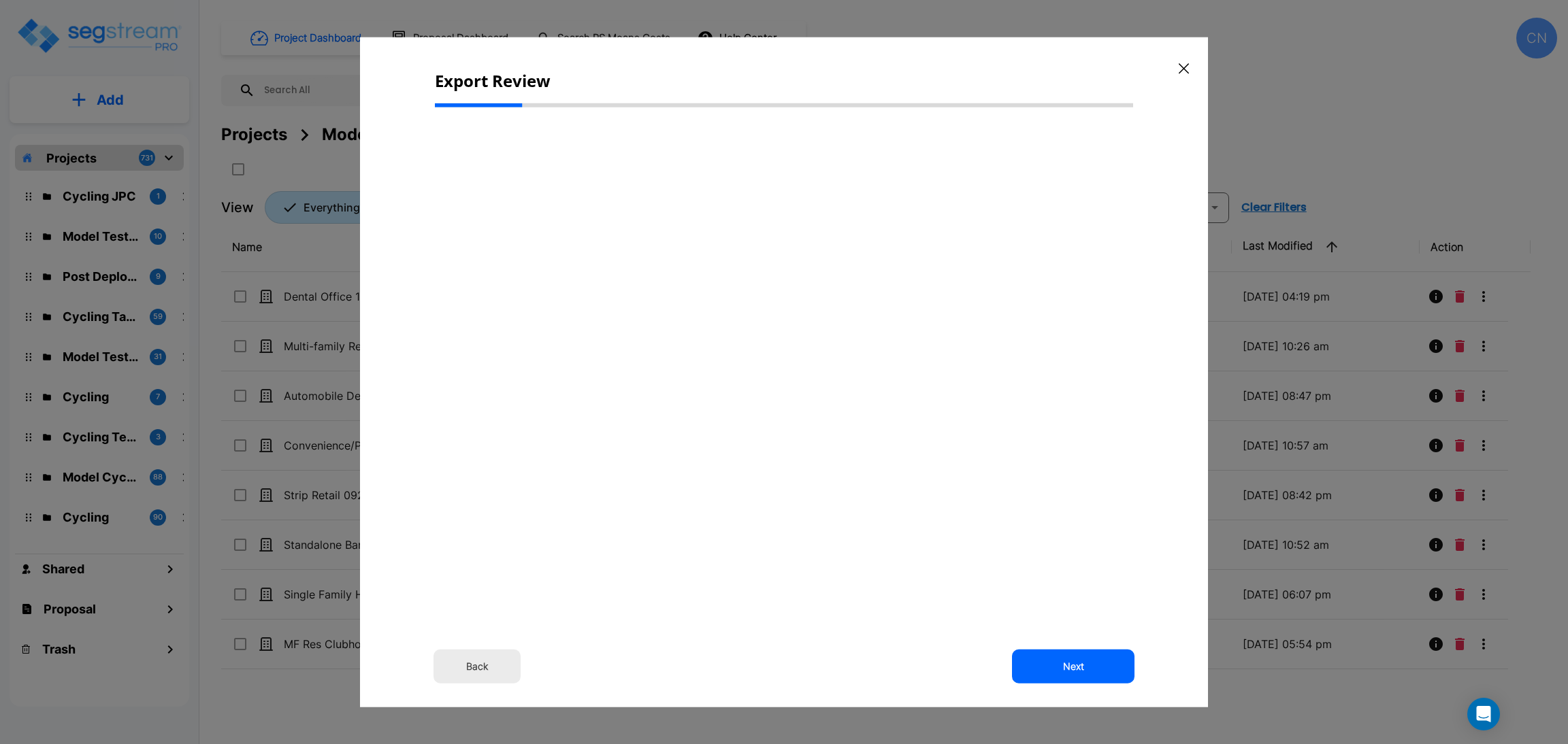
type input "2,500,000.0"
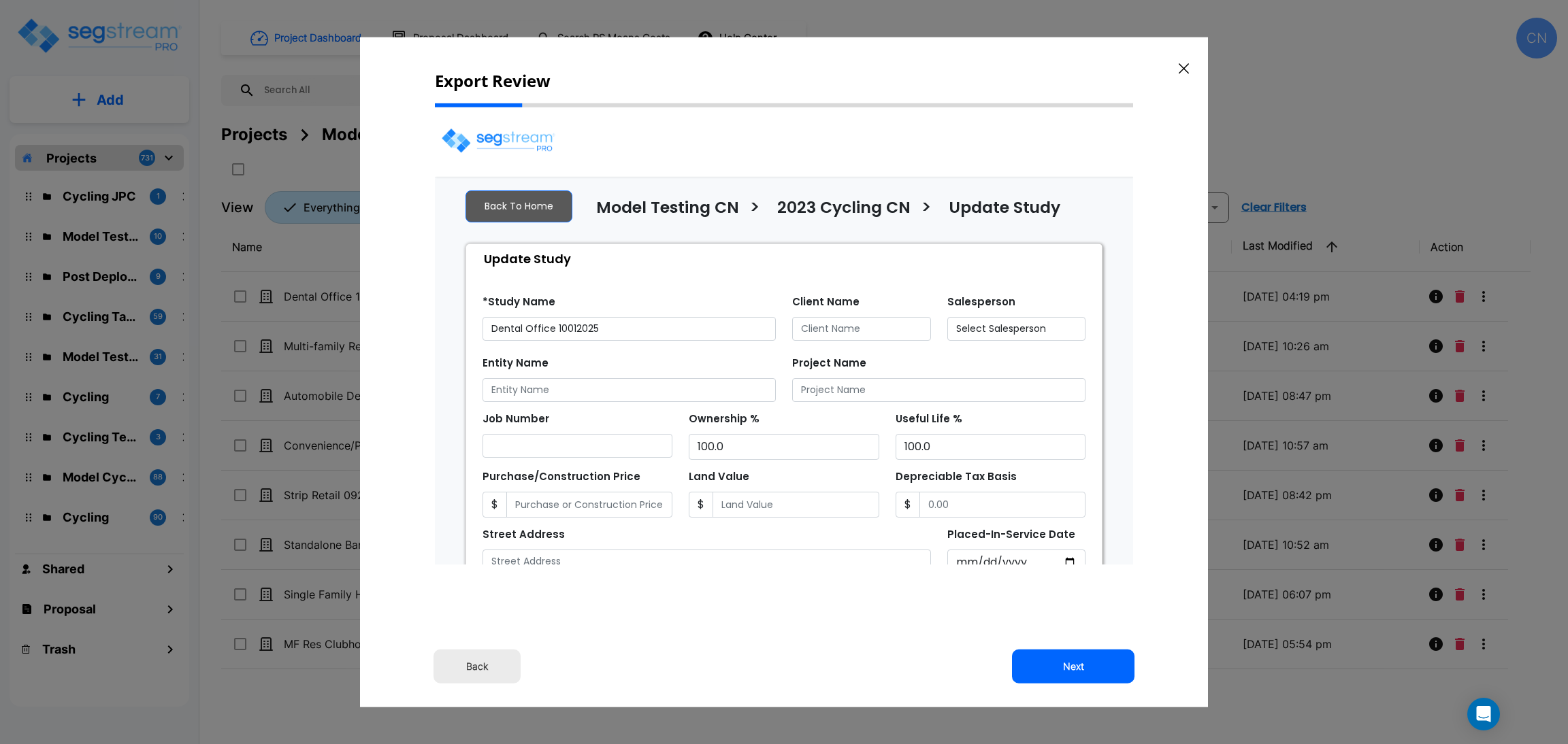
select select "2025"
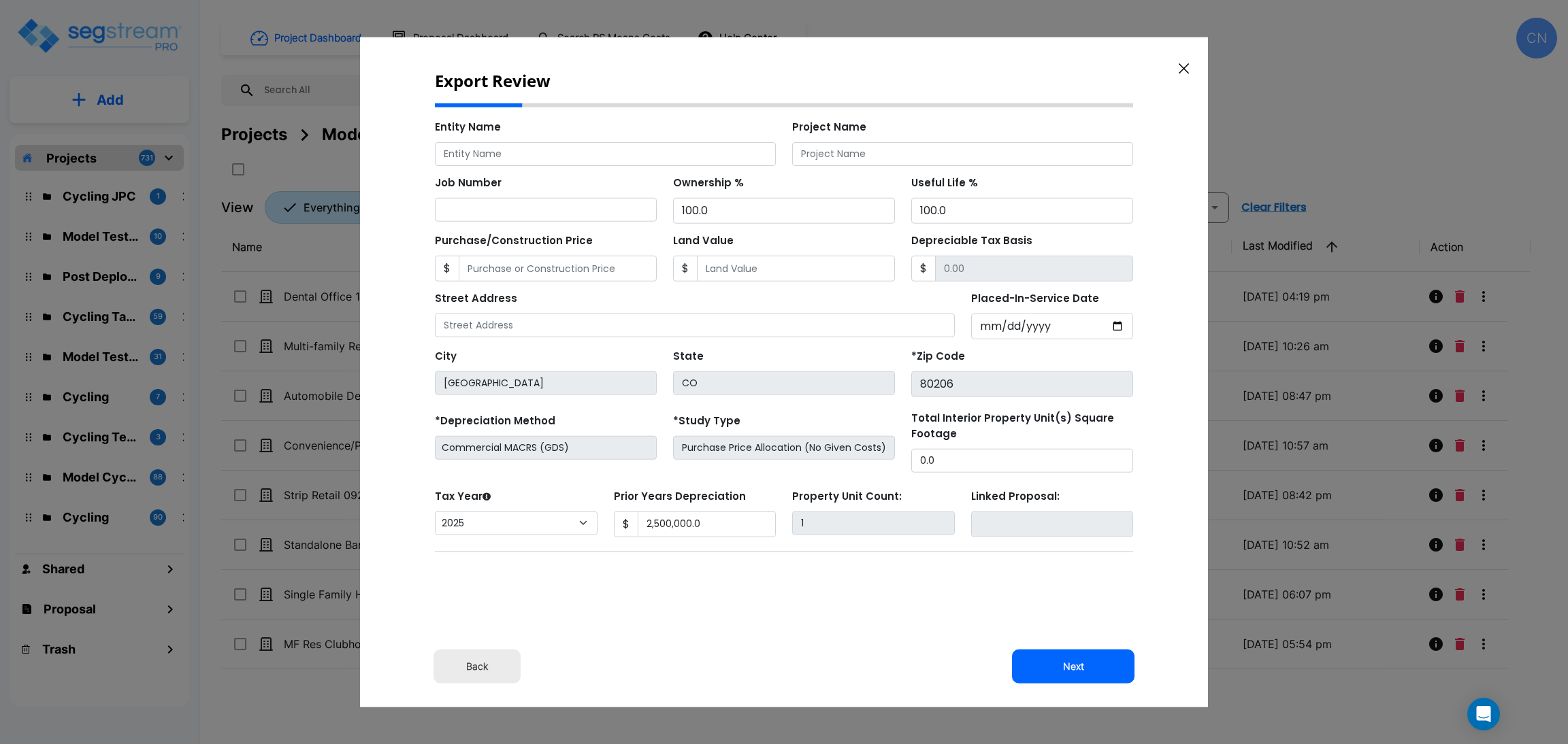
scroll to position [102, 0]
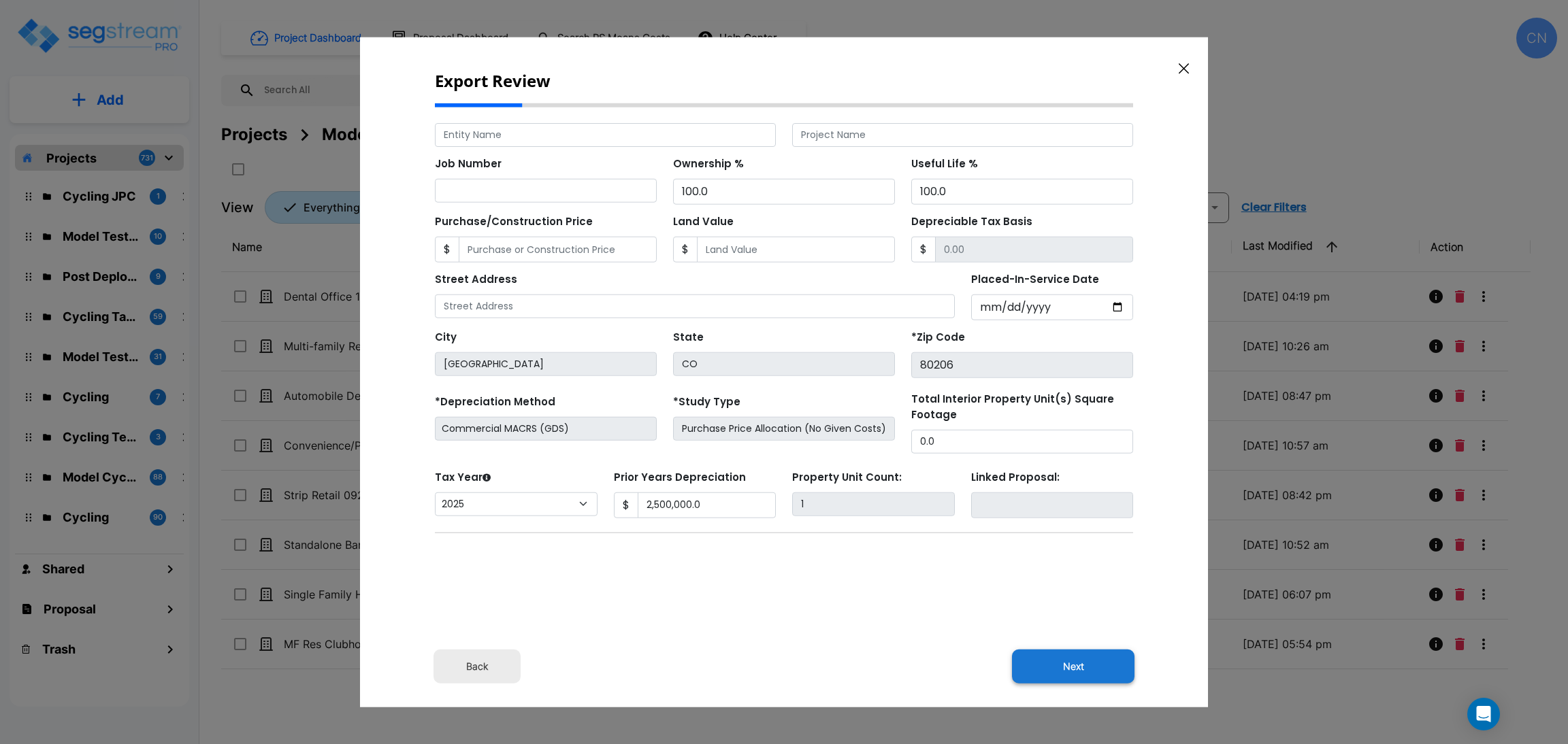
click at [1068, 663] on button "Next" at bounding box center [1072, 666] width 123 height 34
type input "2500000"
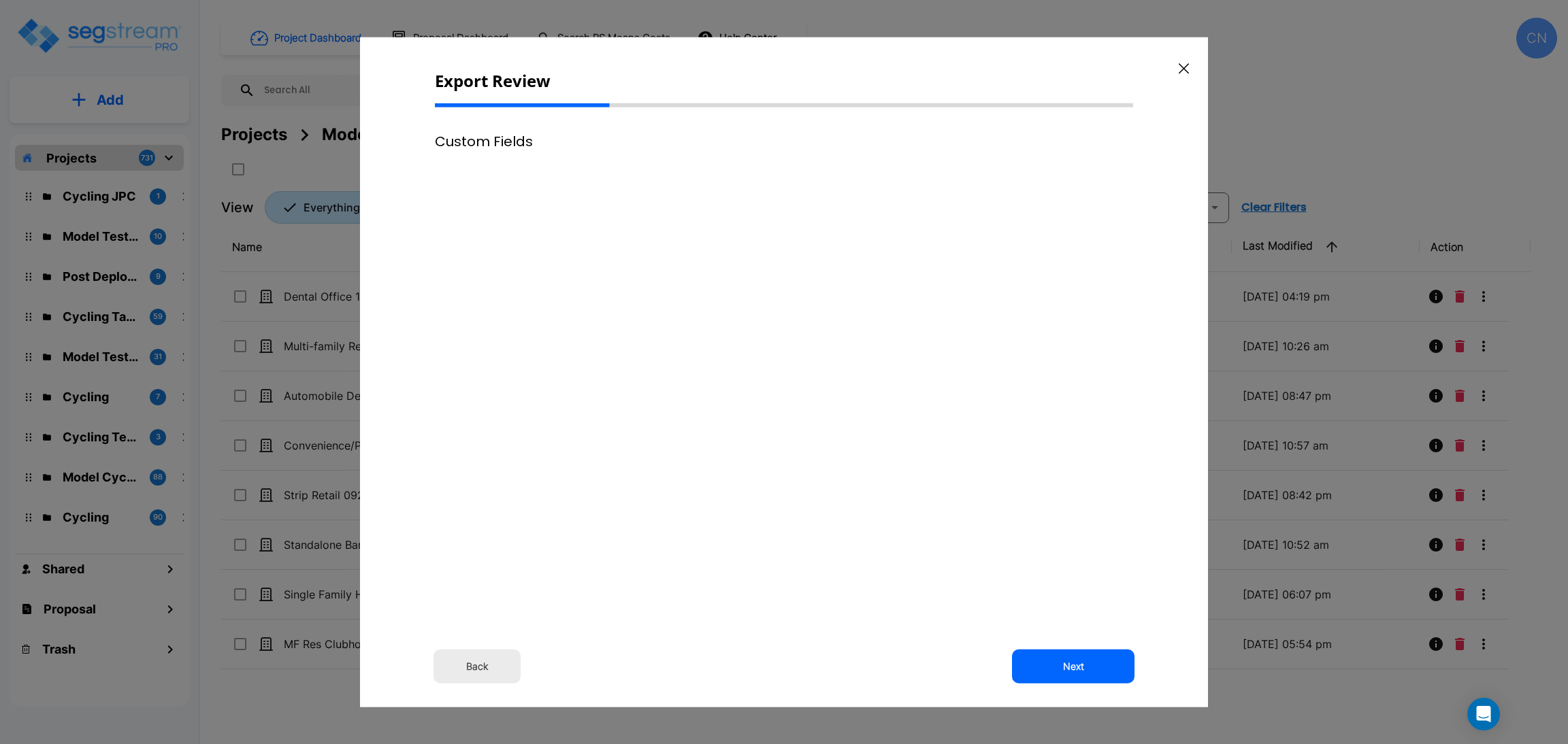
scroll to position [0, 0]
click at [1073, 670] on button "Next" at bounding box center [1072, 666] width 123 height 34
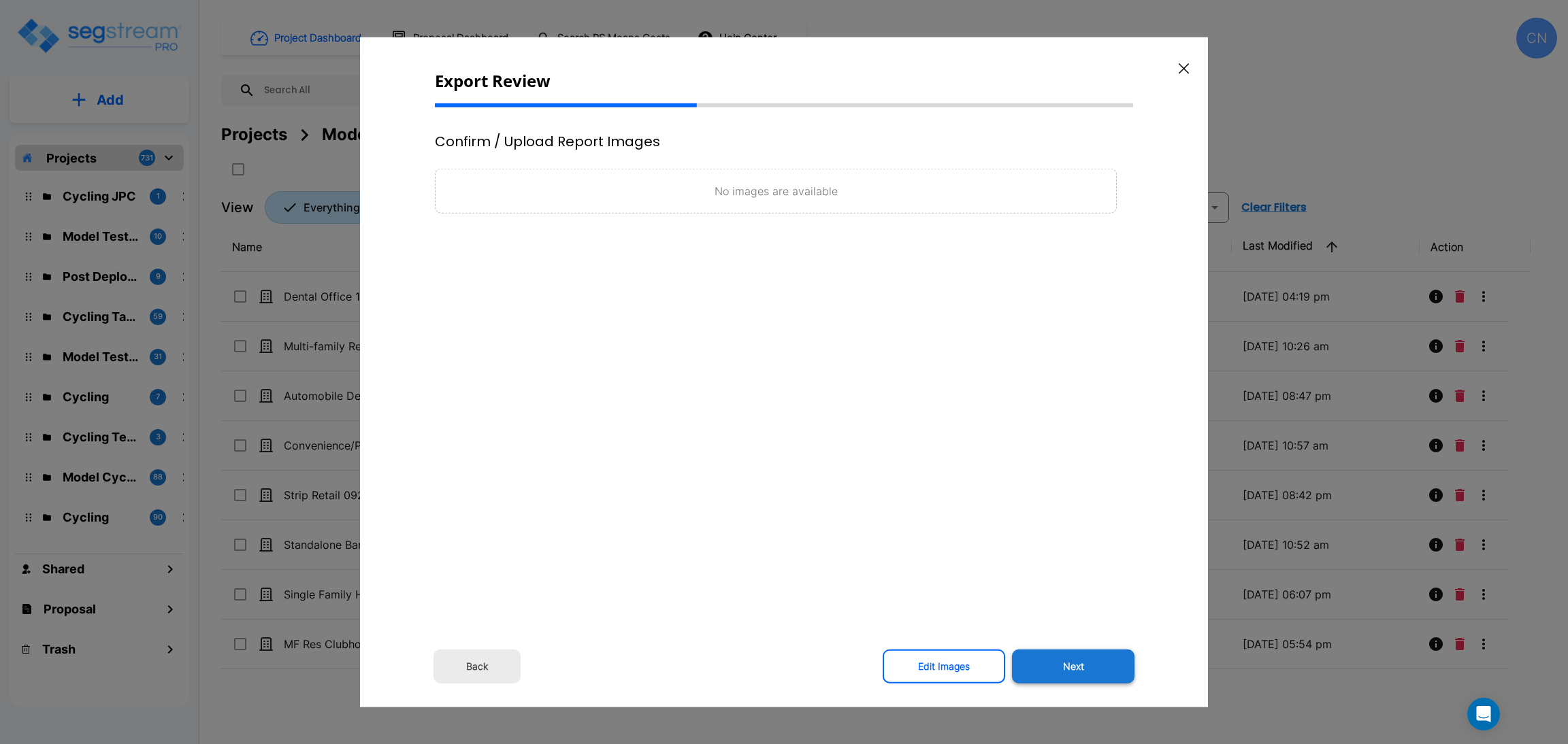
click at [1054, 659] on button "Next" at bounding box center [1072, 666] width 123 height 34
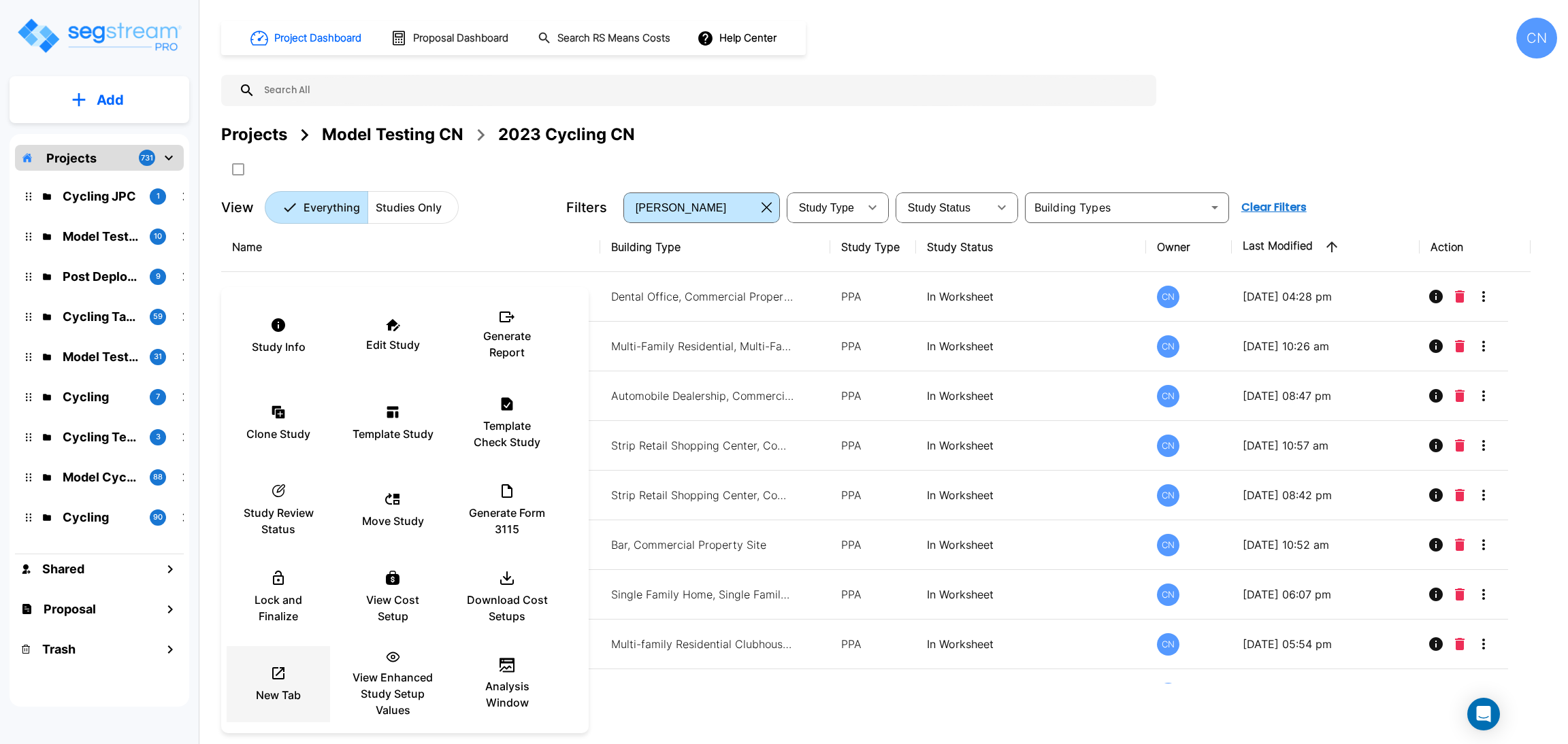
click at [281, 671] on icon at bounding box center [277, 673] width 16 height 16
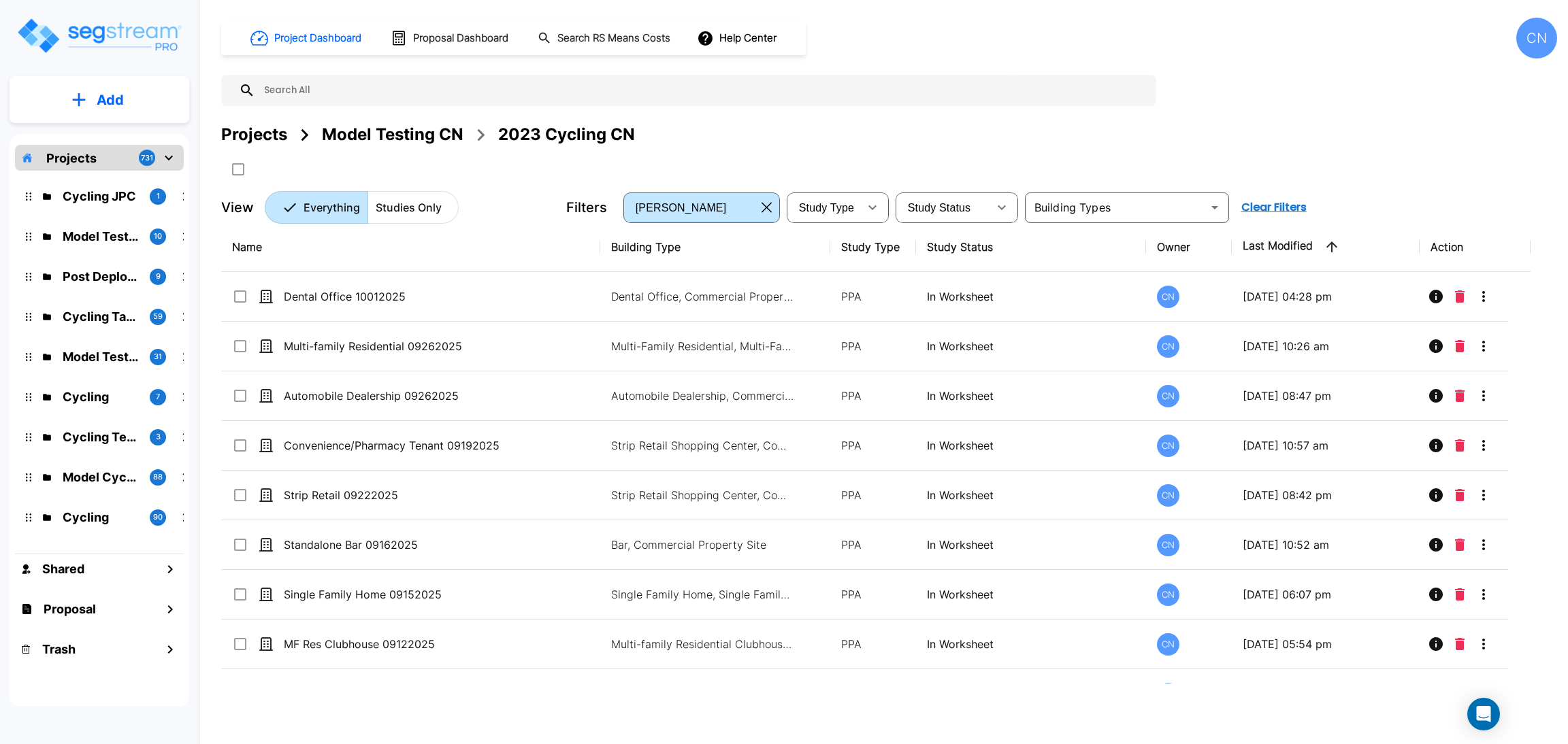
click at [958, 142] on div "Projects Model Testing CN 2023 Cycling CN" at bounding box center [889, 135] width 1336 height 24
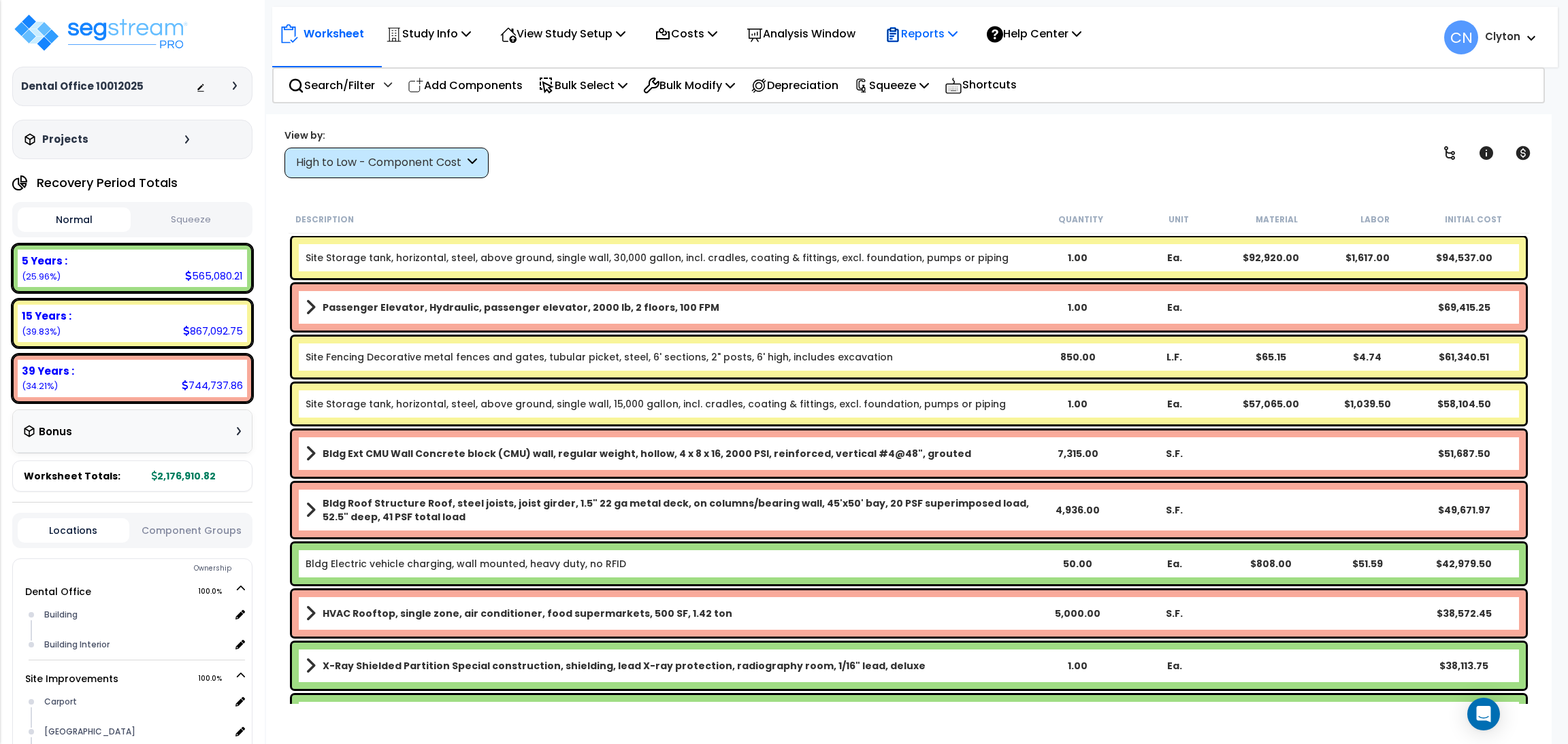
click at [949, 32] on p "Reports" at bounding box center [921, 34] width 73 height 19
click at [947, 63] on link "Get Report" at bounding box center [945, 64] width 135 height 27
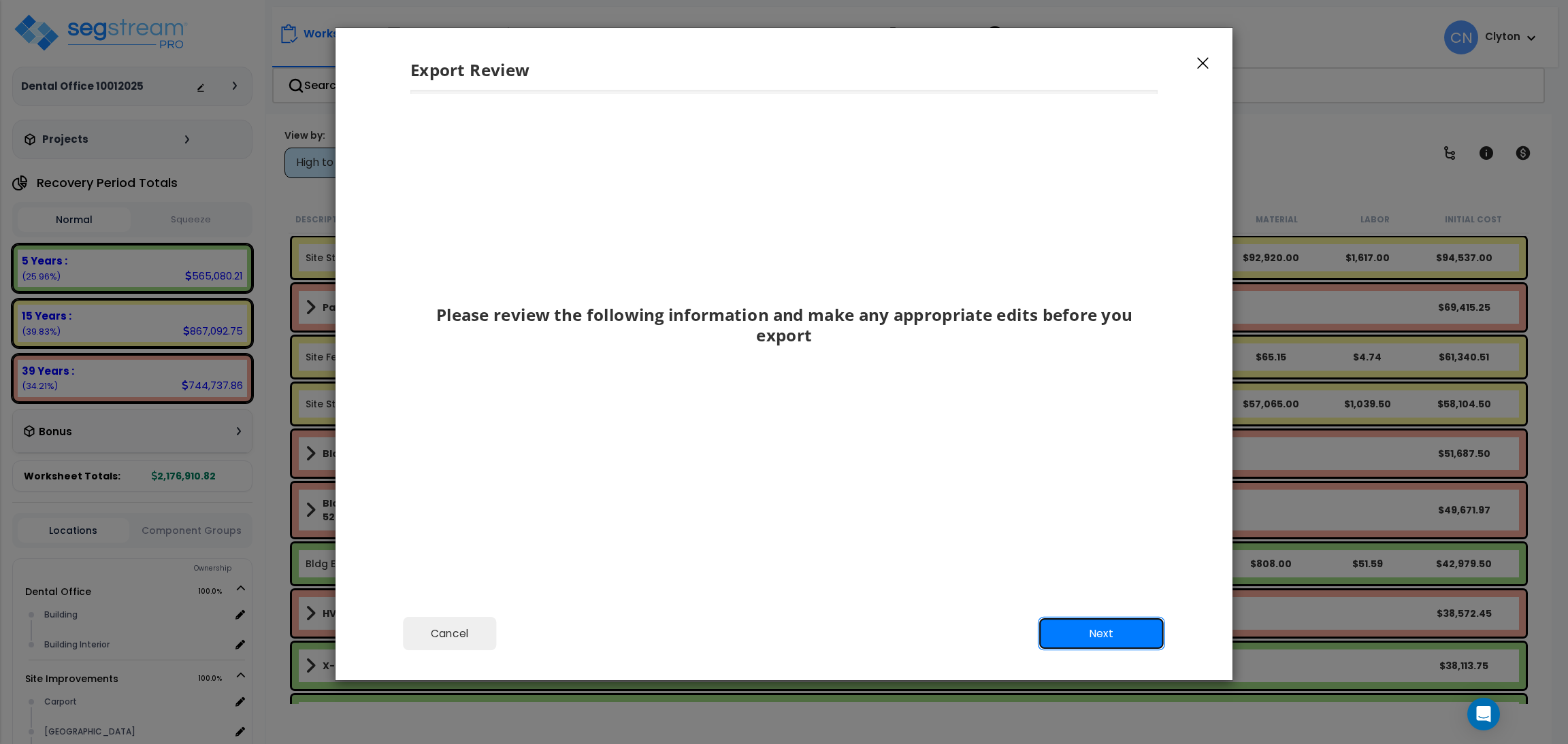
click at [1113, 618] on button "Next" at bounding box center [1101, 633] width 127 height 34
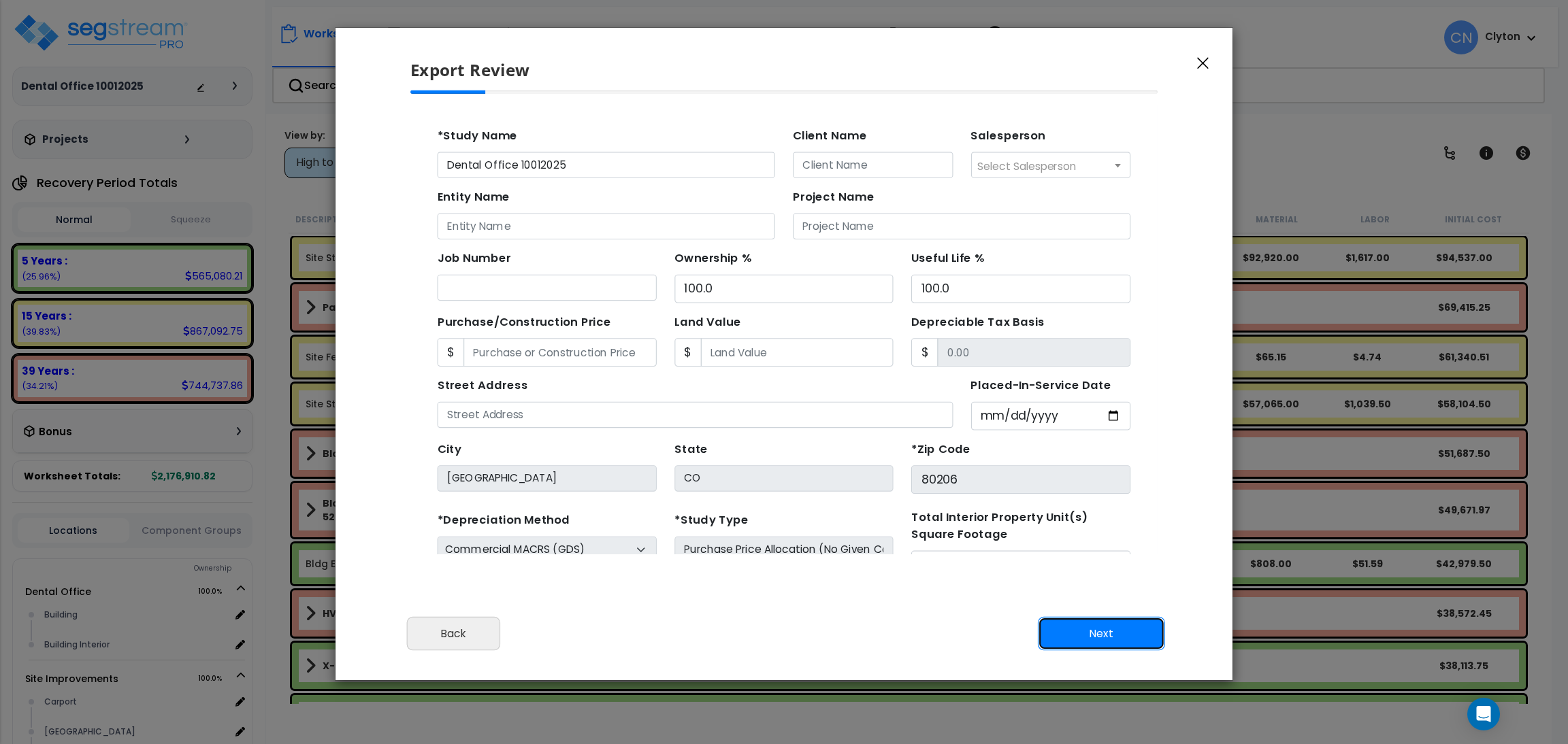
click at [1113, 618] on button "Next" at bounding box center [1101, 633] width 127 height 34
type input "2500000"
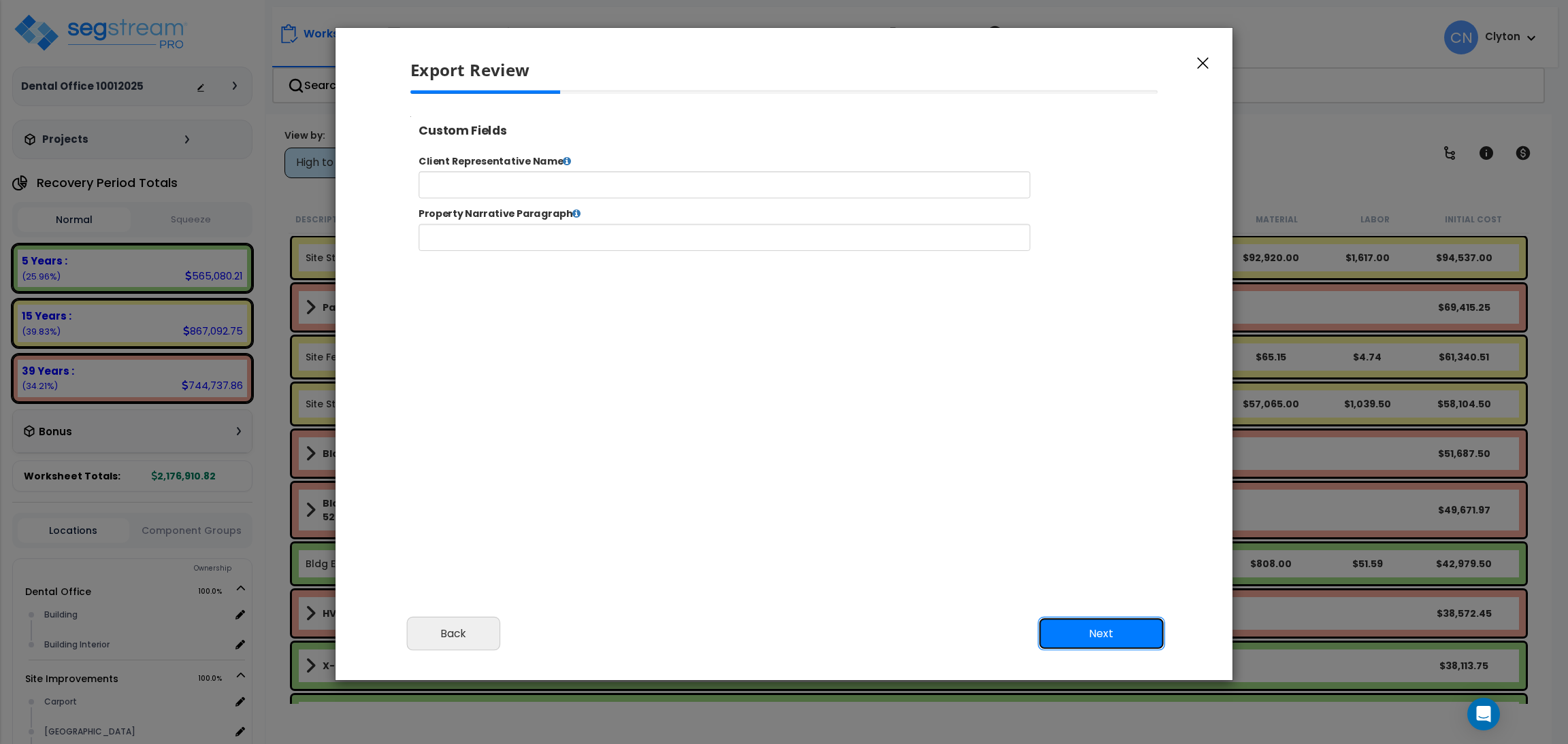
click at [1071, 634] on button "Next" at bounding box center [1101, 633] width 127 height 34
type input "2,500,000.0"
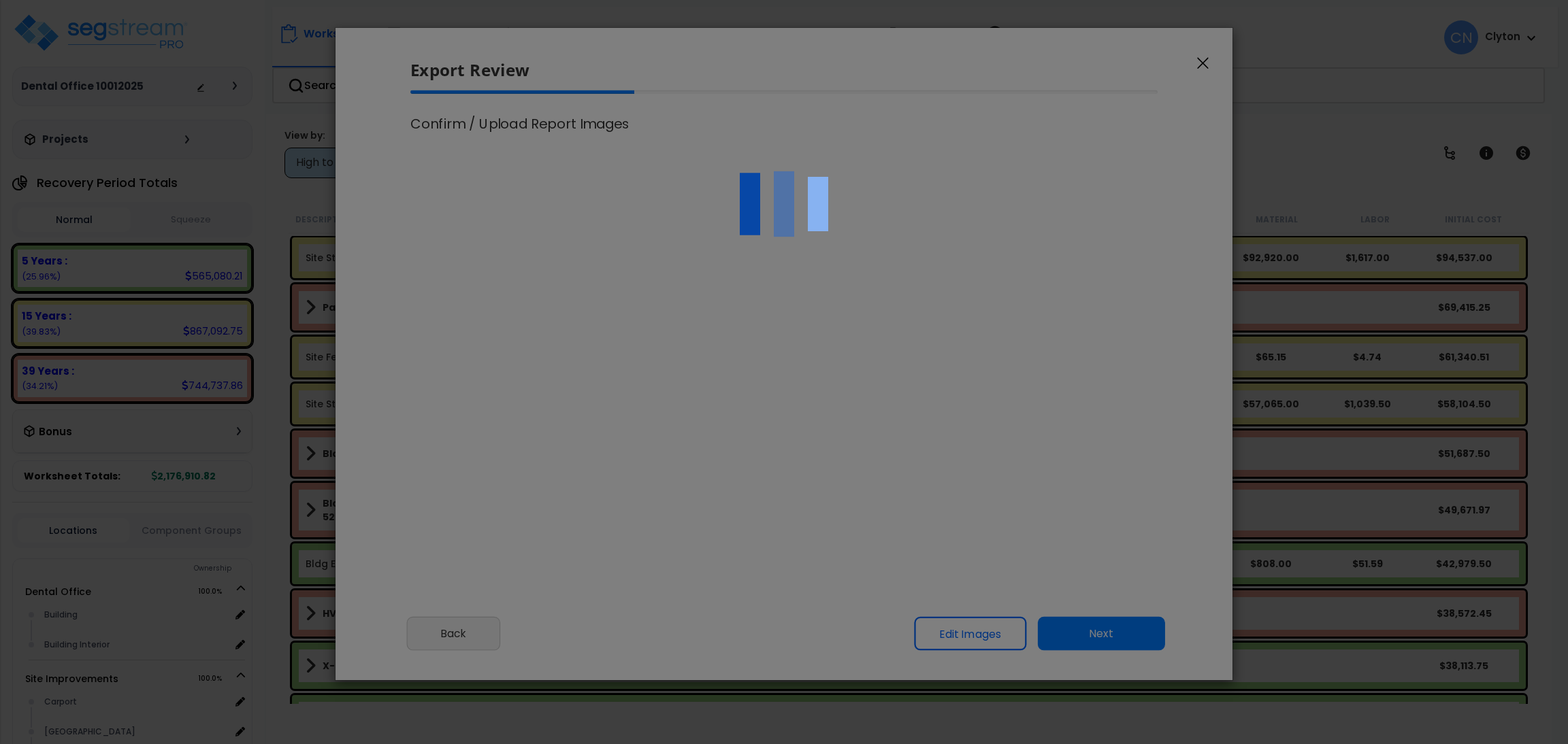
select select "2025"
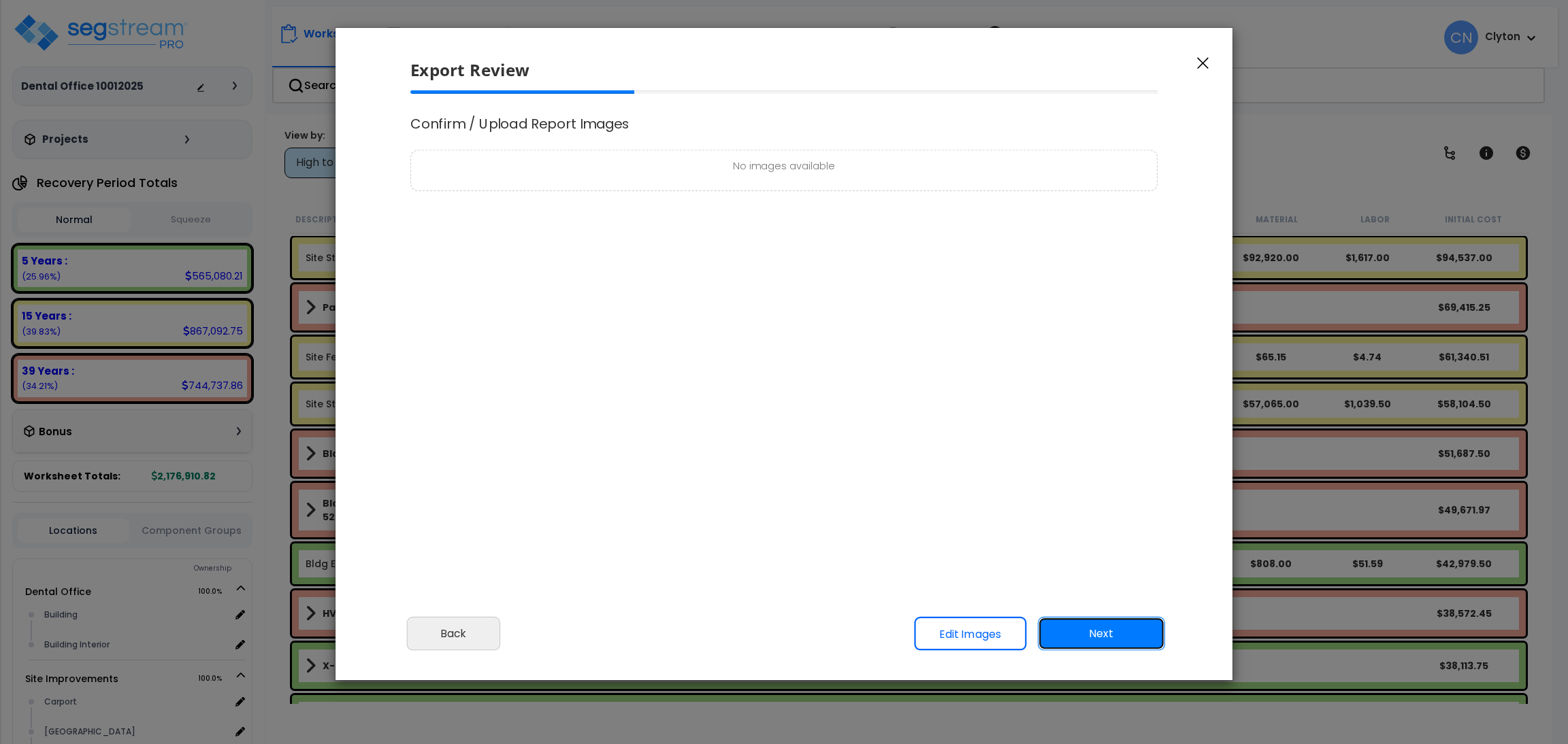
click at [1109, 644] on button "Next" at bounding box center [1101, 633] width 127 height 34
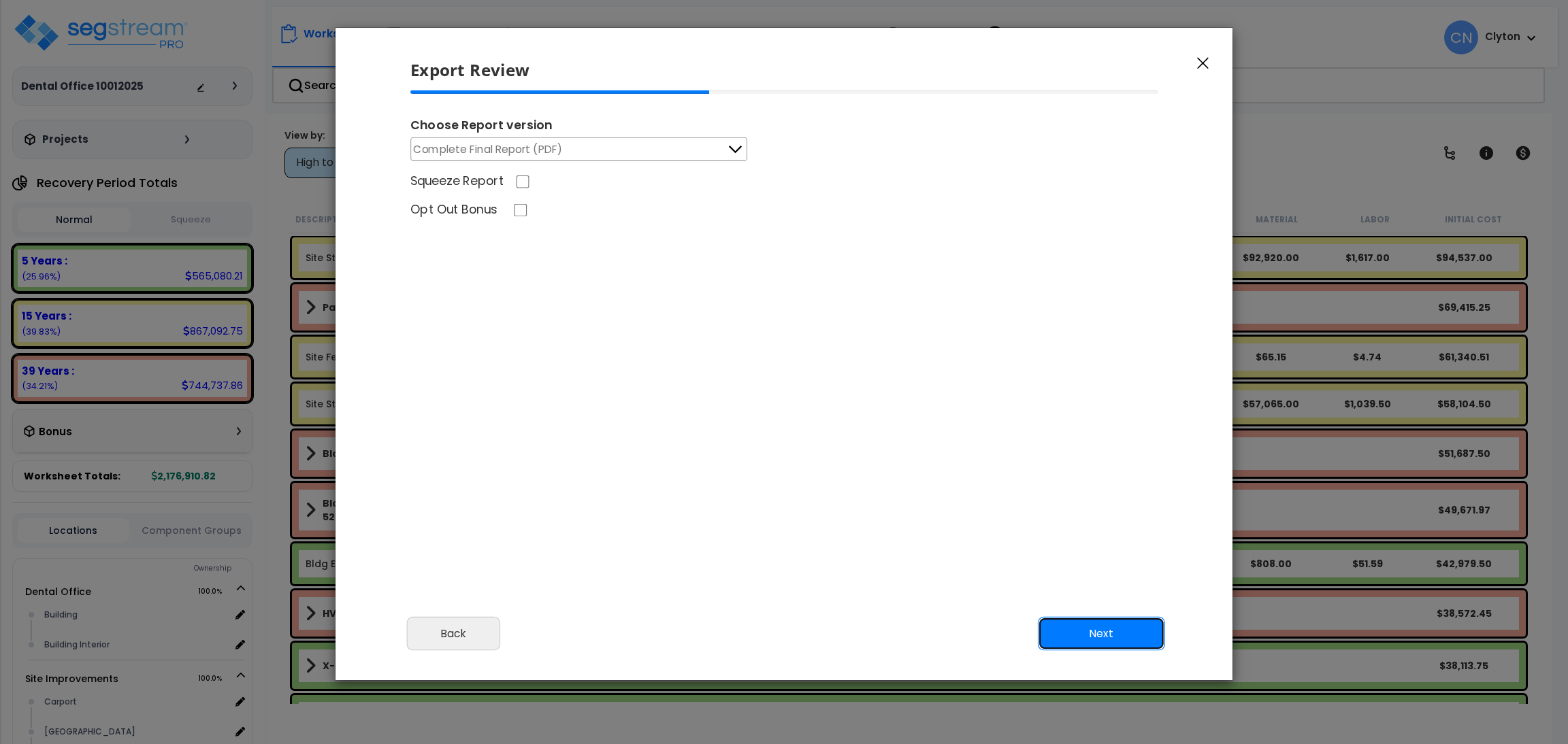
click at [1116, 628] on button "Next" at bounding box center [1101, 633] width 127 height 34
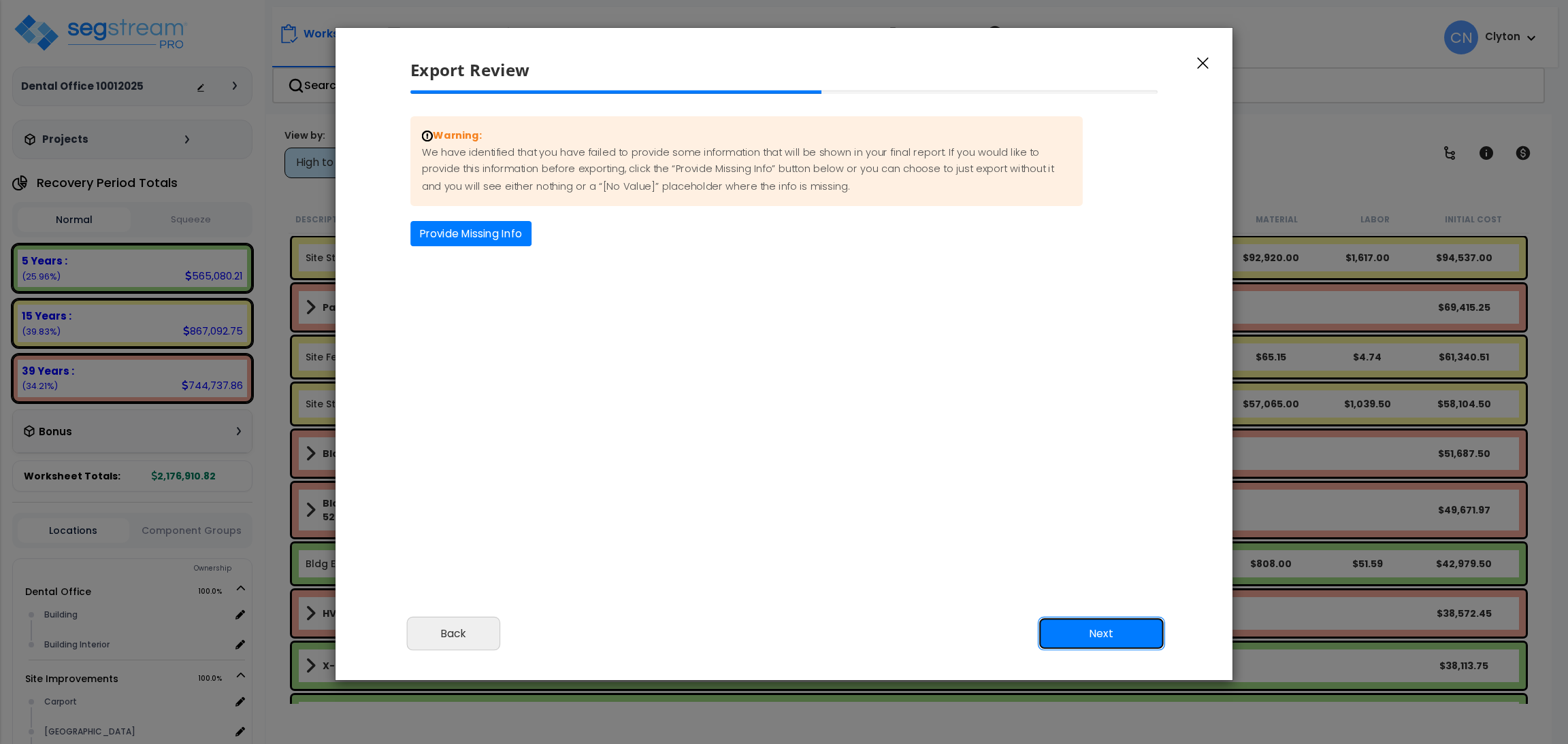
click at [1109, 629] on button "Next" at bounding box center [1101, 633] width 127 height 34
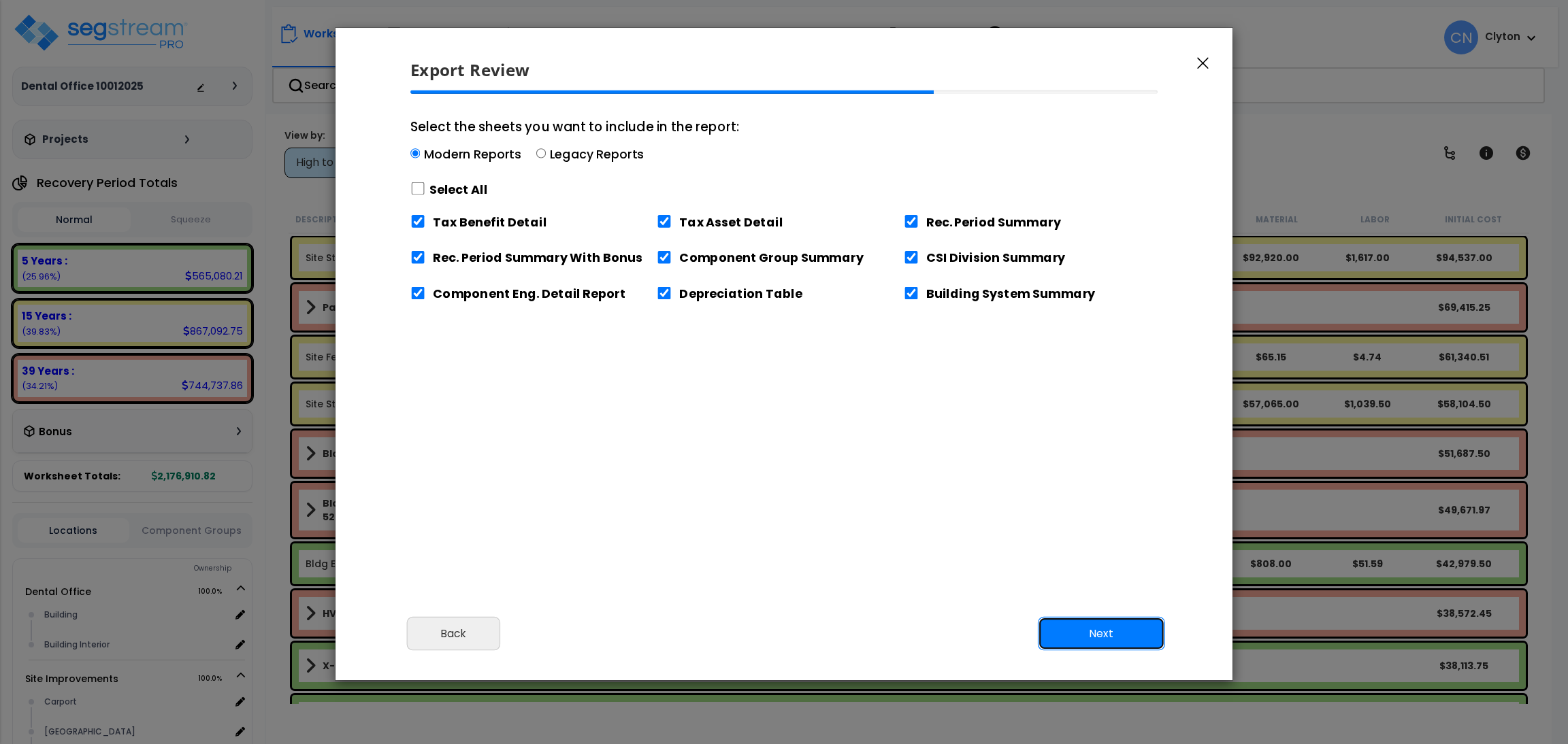
click at [1106, 632] on button "Next" at bounding box center [1101, 633] width 127 height 34
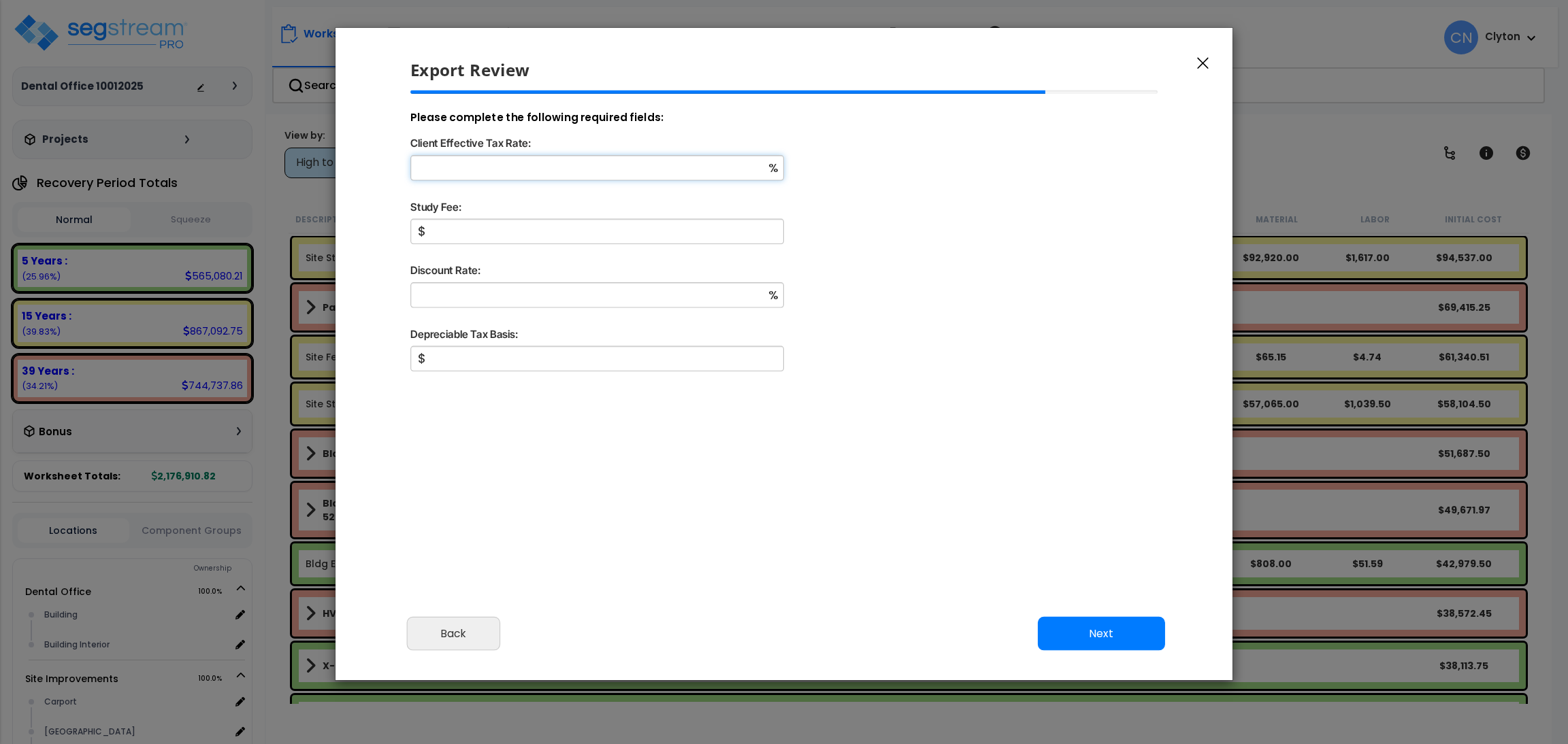
click at [533, 170] on input "Client Effective Tax Rate:" at bounding box center [597, 168] width 374 height 25
type input "5"
type input "1,500,000"
type input "2"
type input "1,500,000"
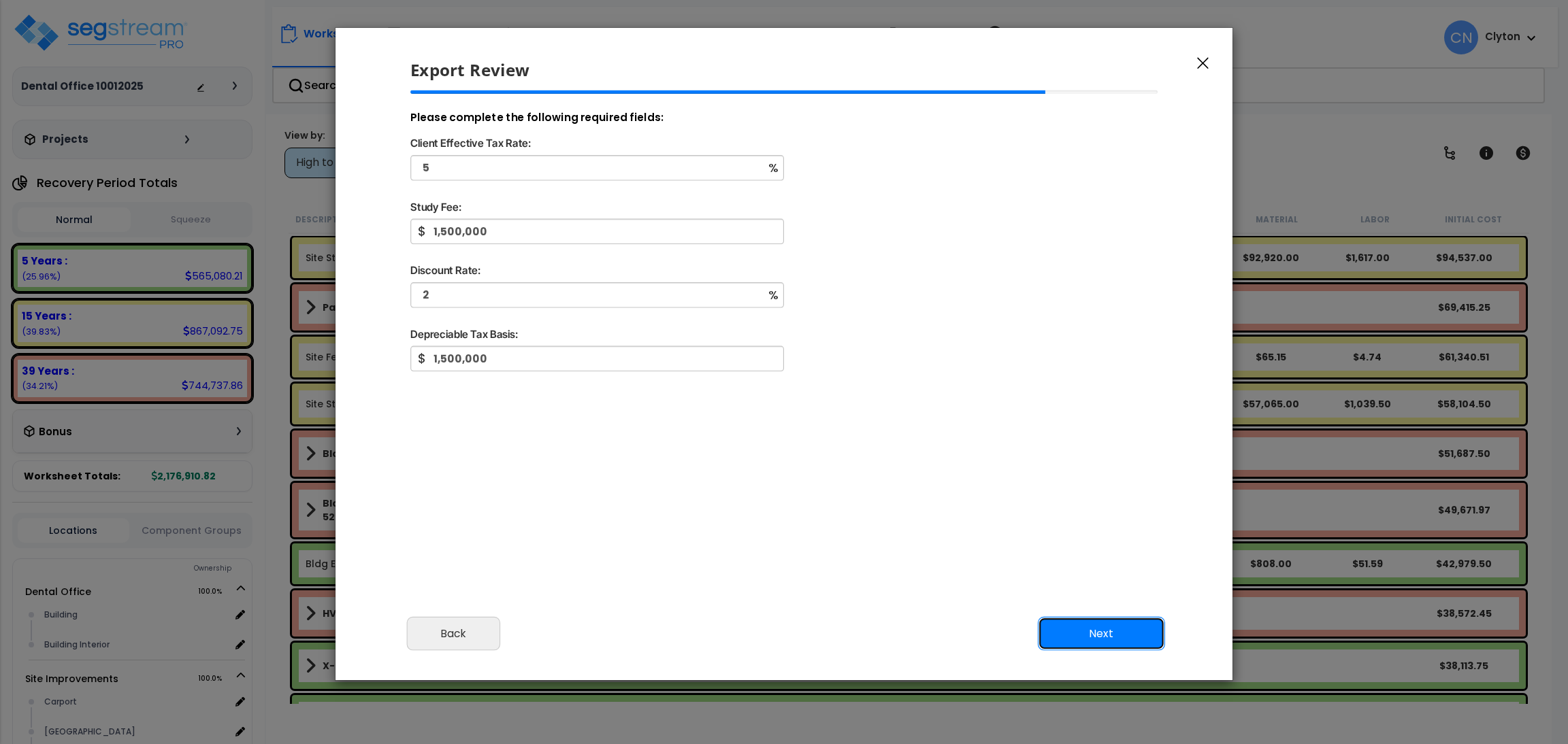
click at [1113, 645] on button "Next" at bounding box center [1101, 633] width 127 height 34
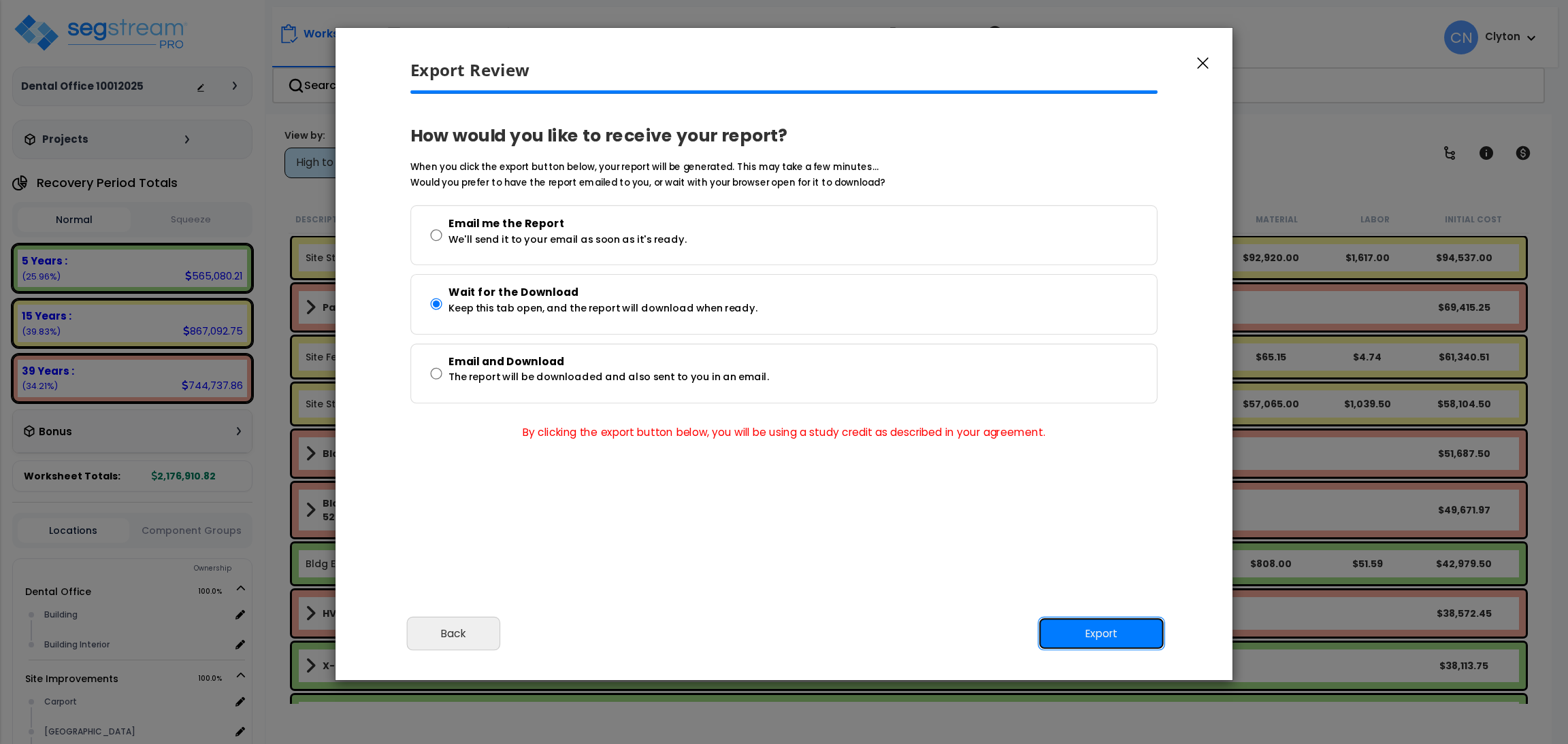
click at [1133, 632] on button "Export" at bounding box center [1101, 633] width 127 height 34
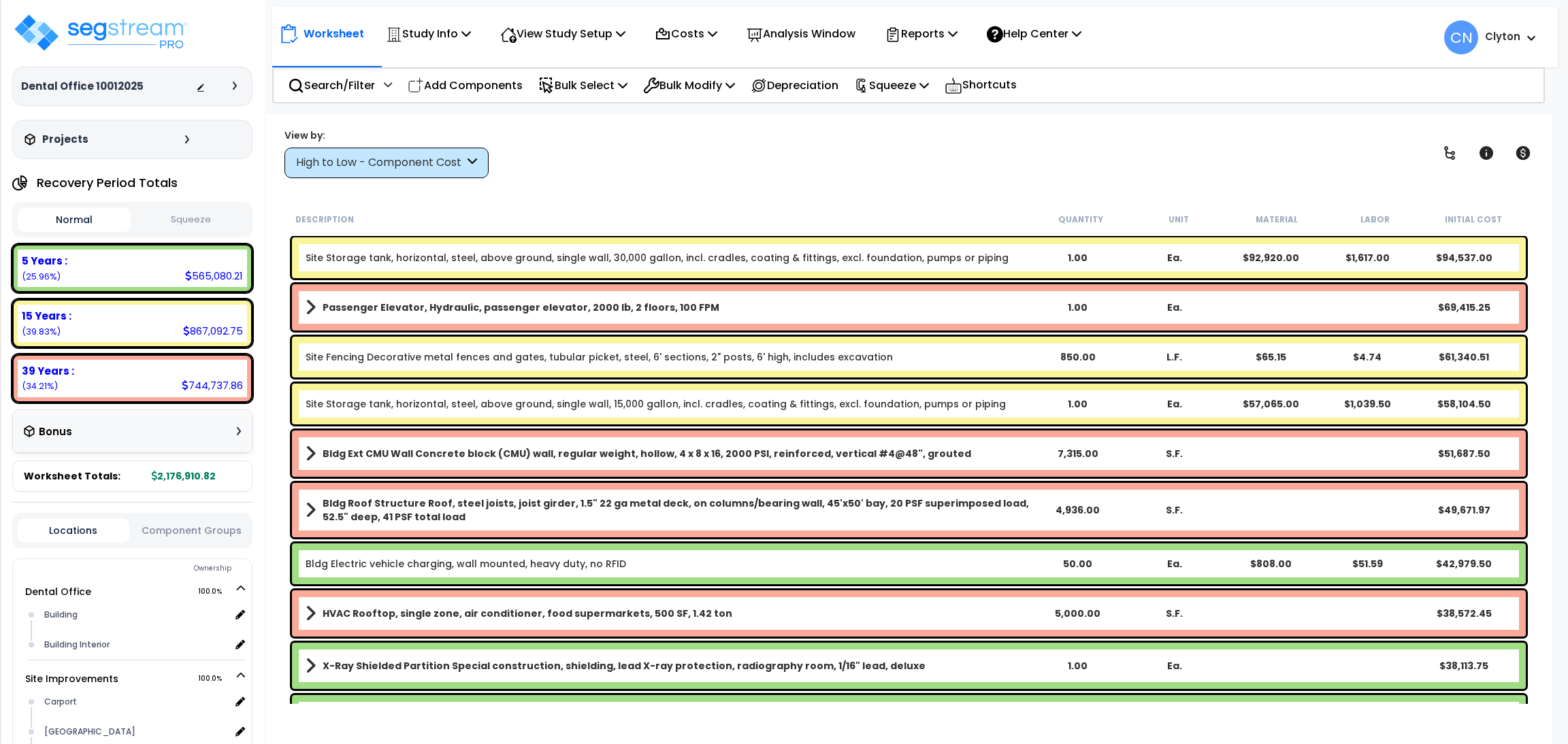
click at [1164, 136] on div "View by: High to Low - Component Cost High to Low - Component Cost" at bounding box center [908, 153] width 1258 height 51
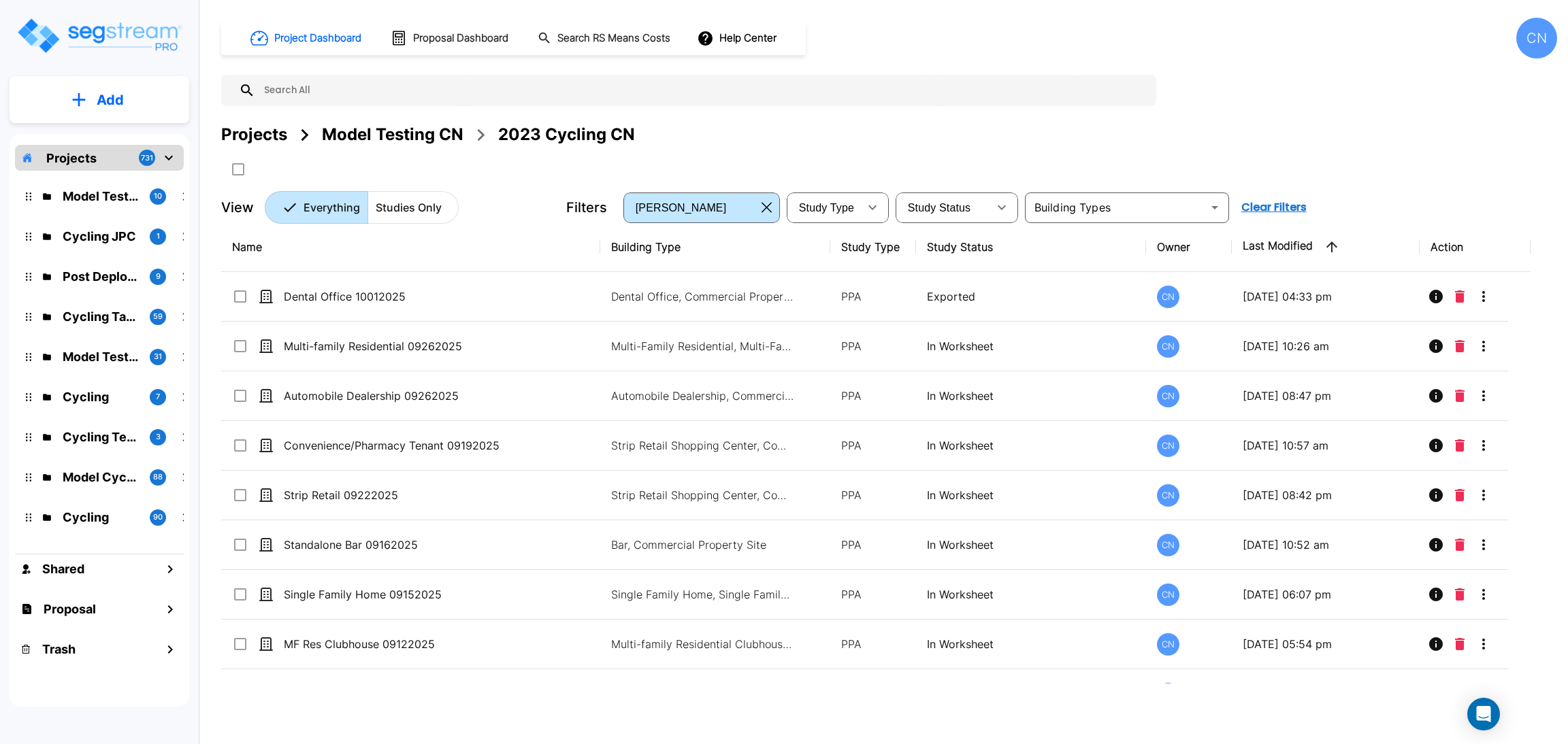
drag, startPoint x: 1020, startPoint y: 135, endPoint x: 1265, endPoint y: 20, distance: 270.6
click at [1020, 135] on div "Projects Model Testing CN 2023 Cycling CN" at bounding box center [889, 135] width 1336 height 24
click at [1007, 722] on div "Project Dashboard Proposal Dashboard Search RS Means Costs Help Center CN Proje…" at bounding box center [889, 372] width 1357 height 744
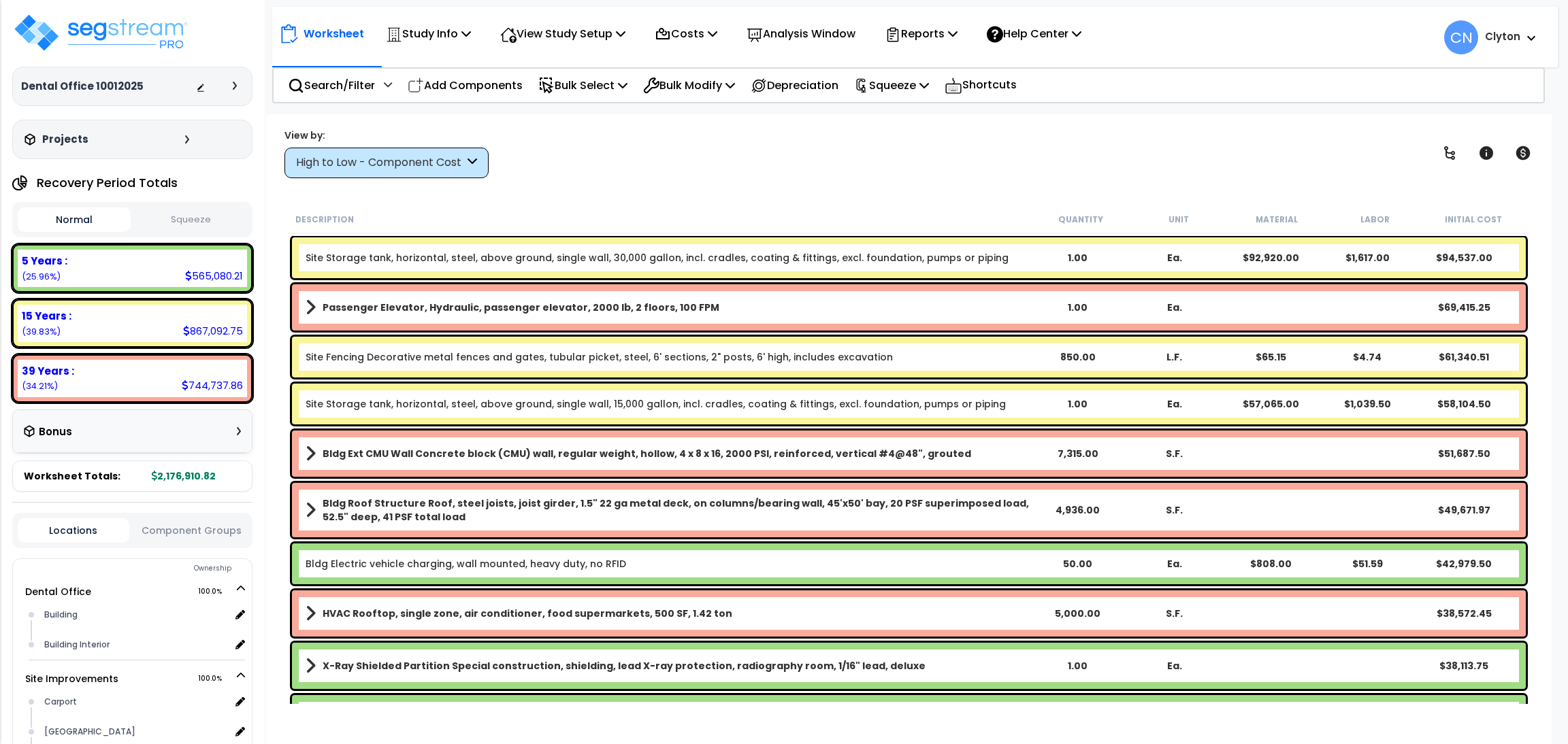
select select "2025"
